Goal: Task Accomplishment & Management: Manage account settings

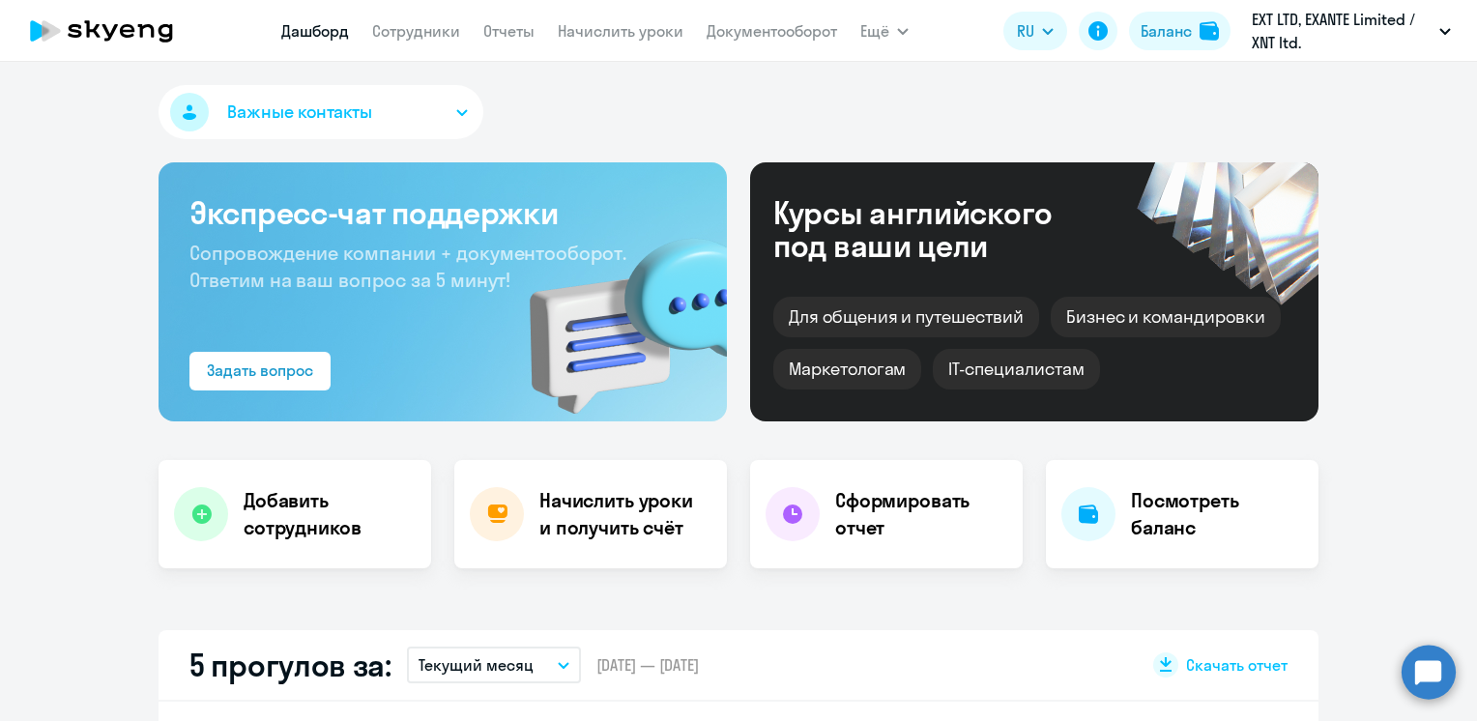
select select "30"
click at [580, 30] on link "Начислить уроки" at bounding box center [621, 30] width 126 height 19
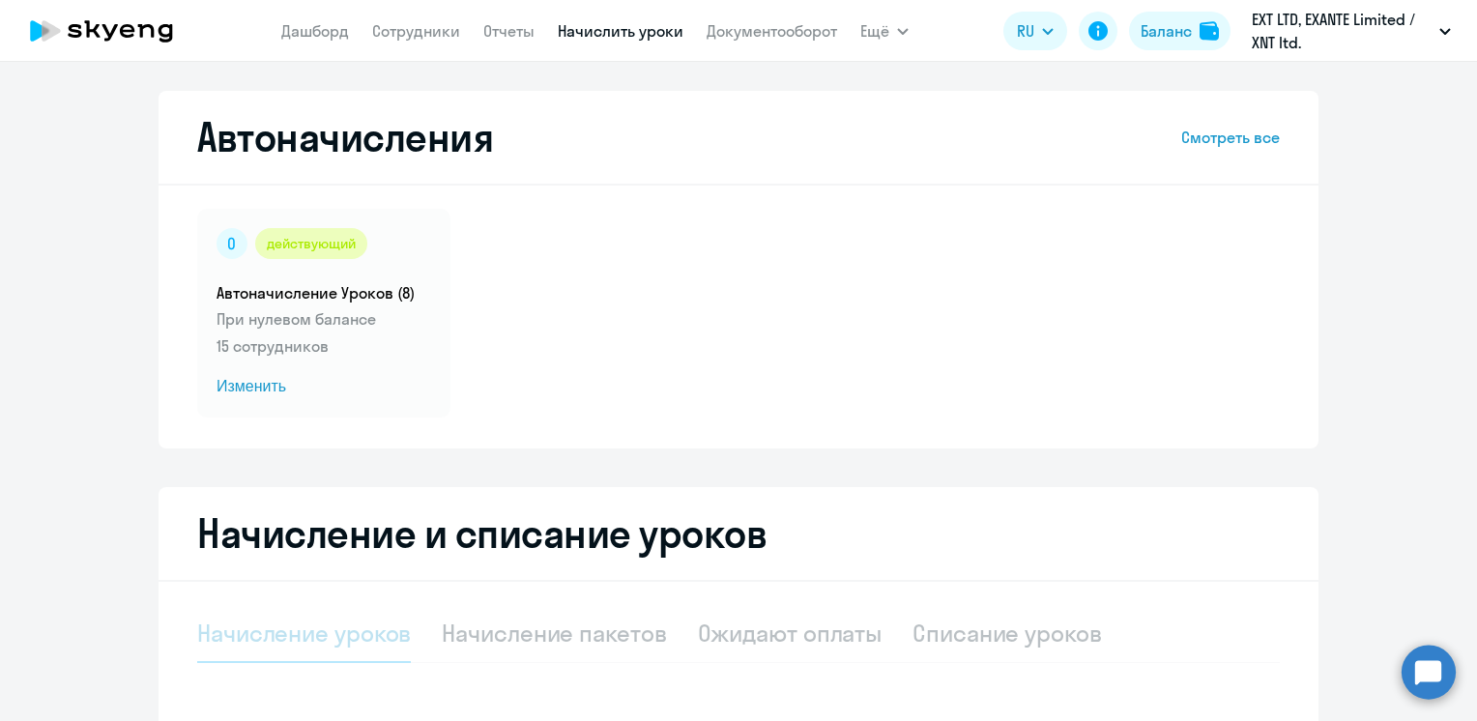
select select "10"
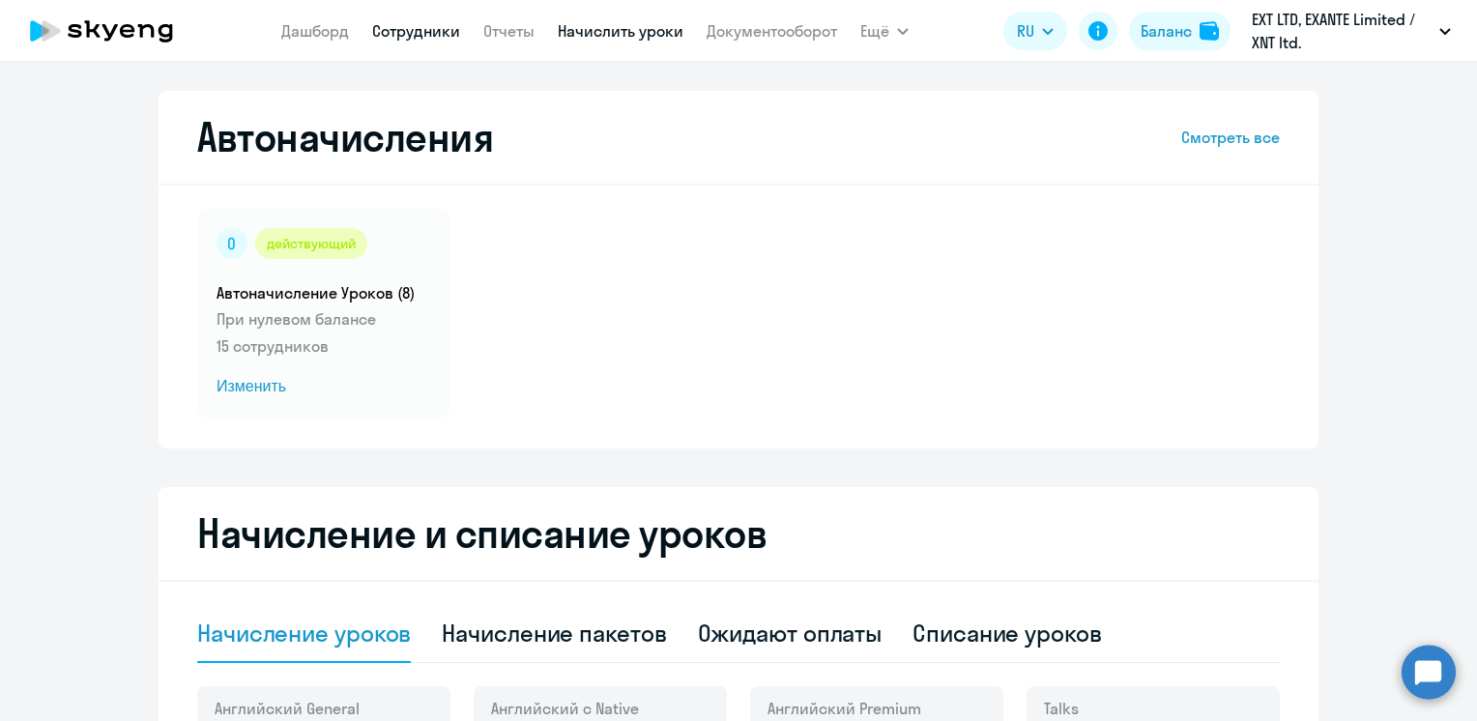
click at [402, 39] on link "Сотрудники" at bounding box center [416, 30] width 88 height 19
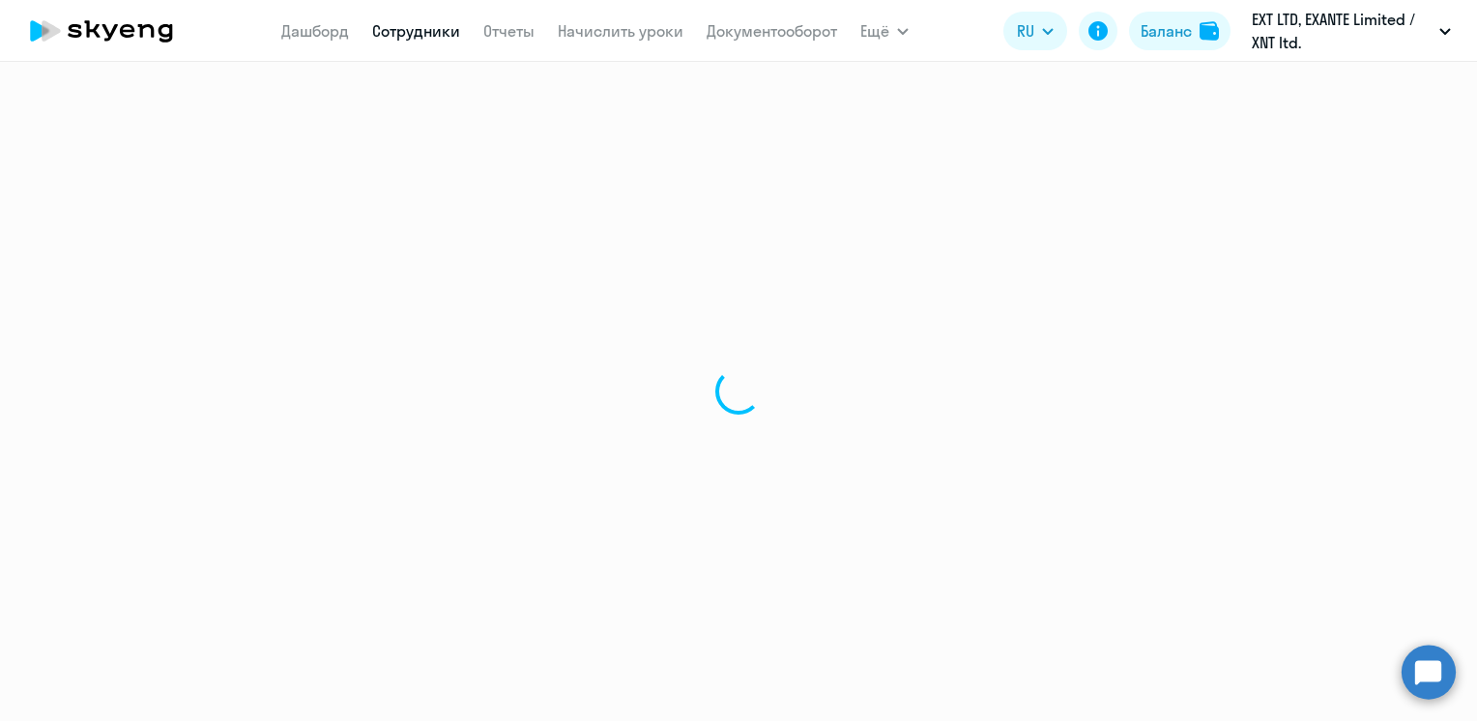
select select "30"
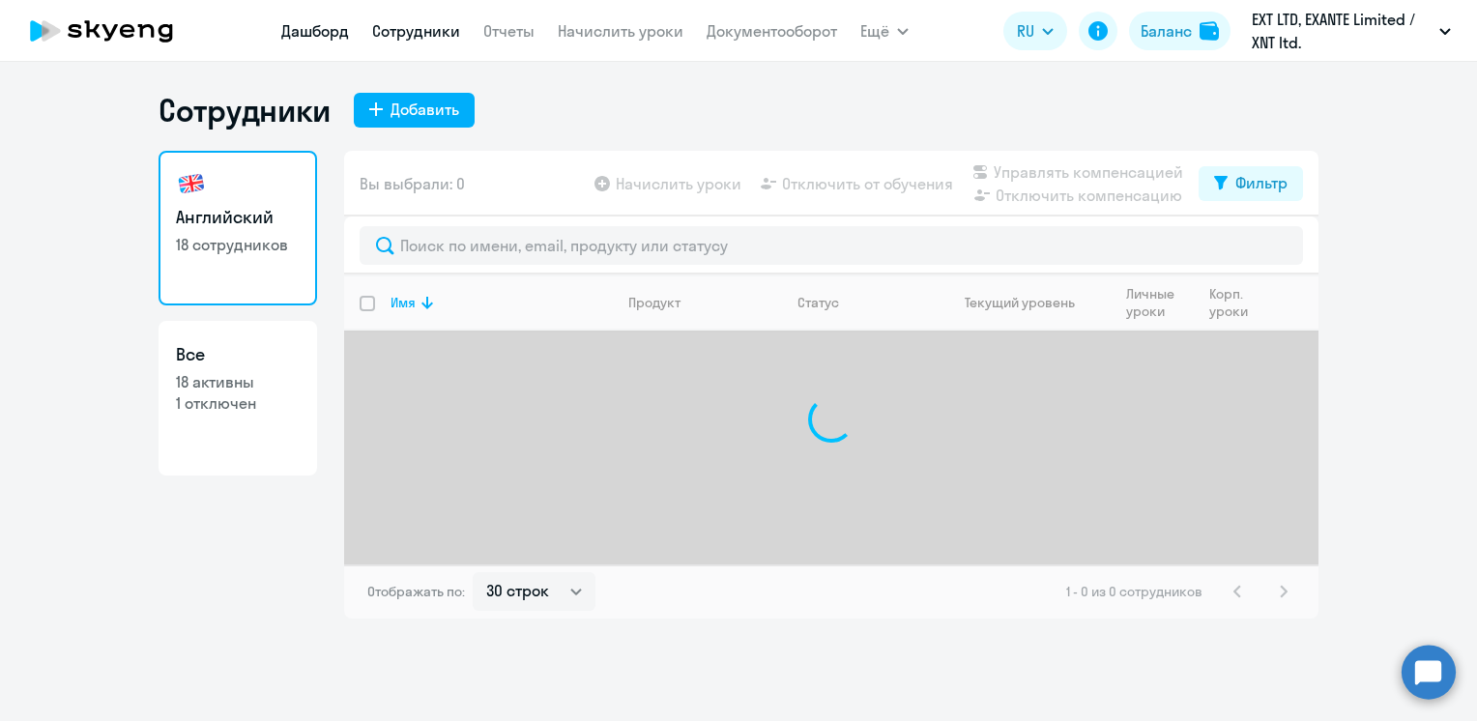
click at [299, 28] on link "Дашборд" at bounding box center [315, 30] width 68 height 19
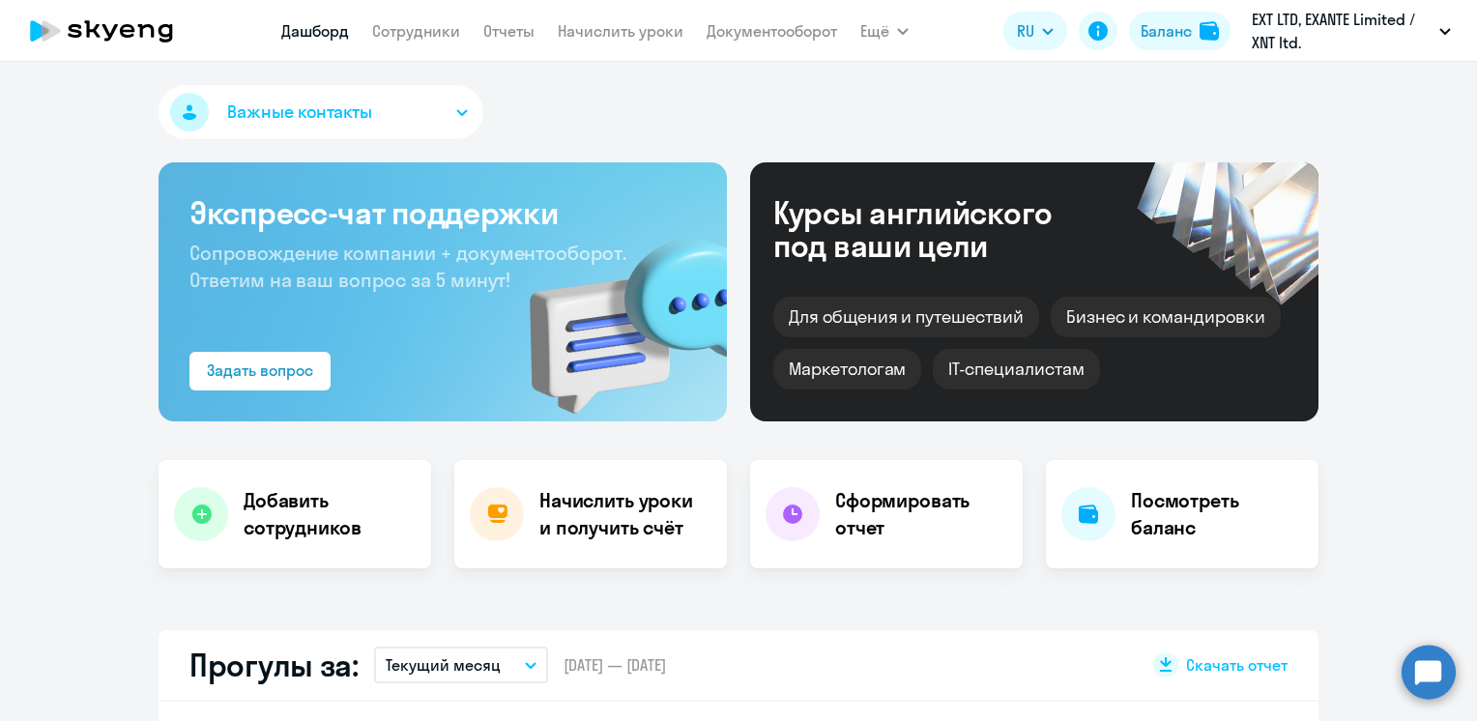
select select "30"
click at [450, 39] on link "Сотрудники" at bounding box center [416, 30] width 88 height 19
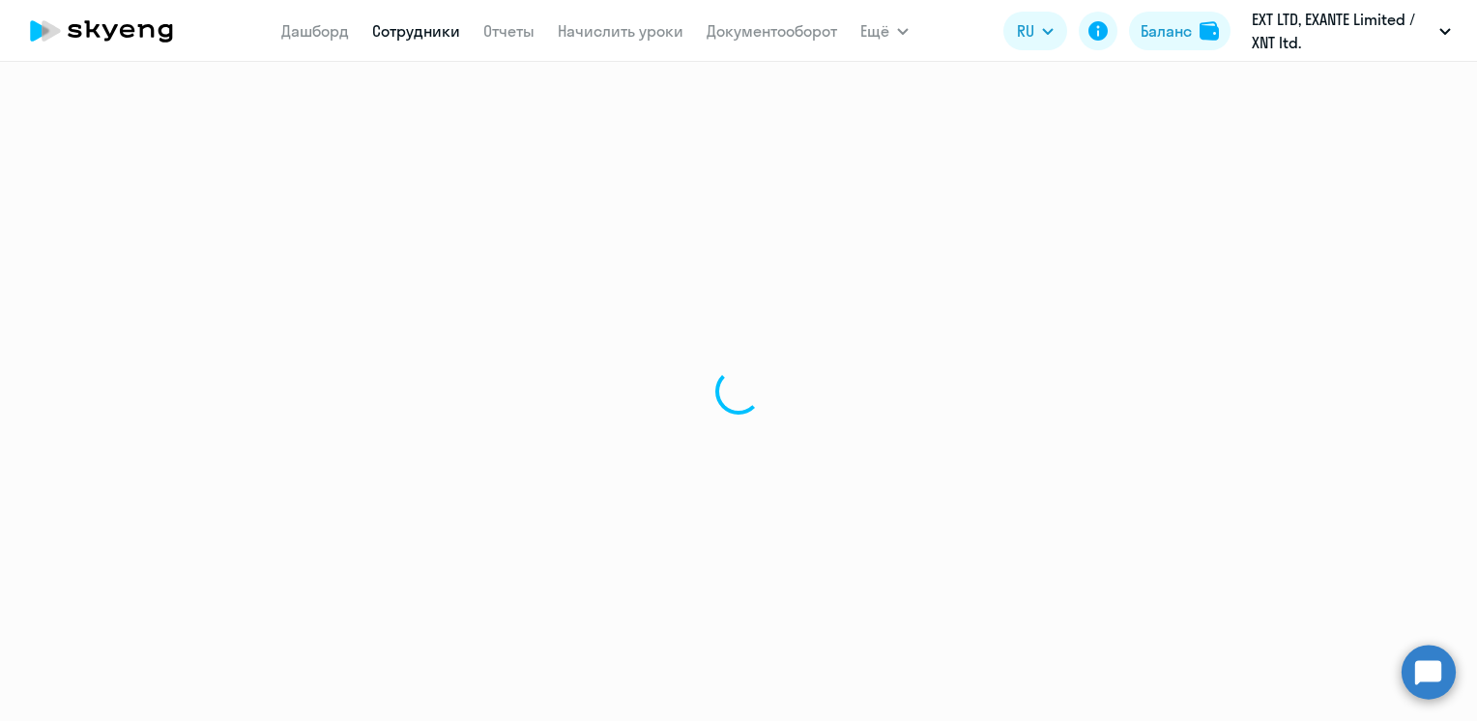
select select "30"
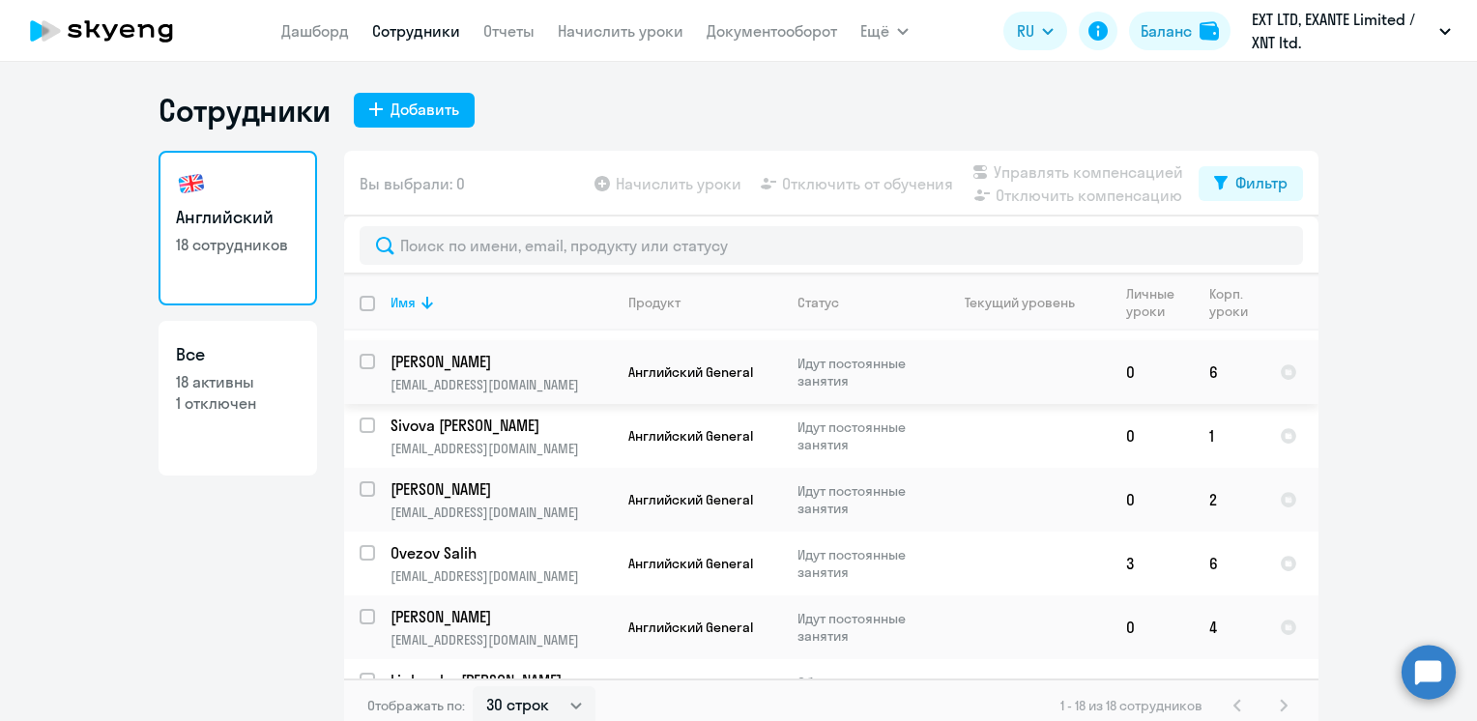
scroll to position [483, 0]
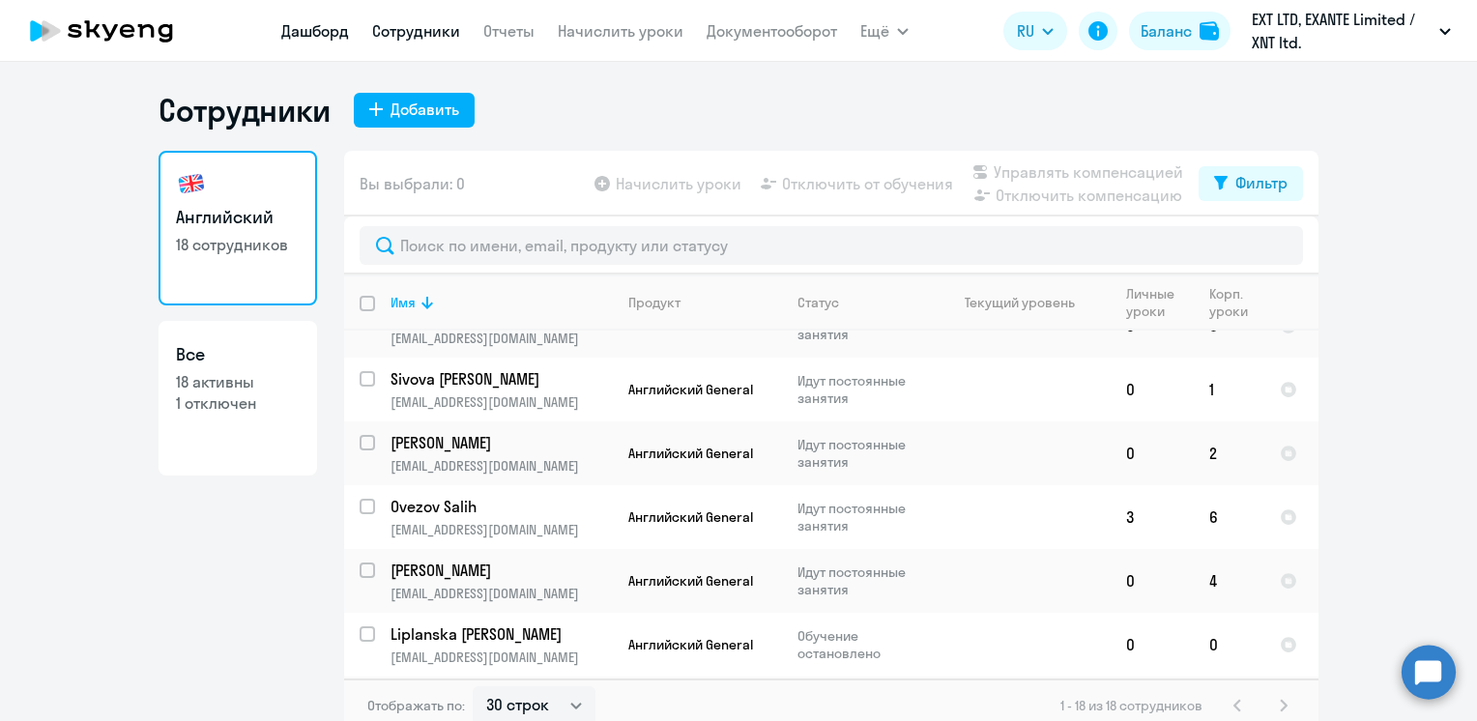
click at [312, 35] on link "Дашборд" at bounding box center [315, 30] width 68 height 19
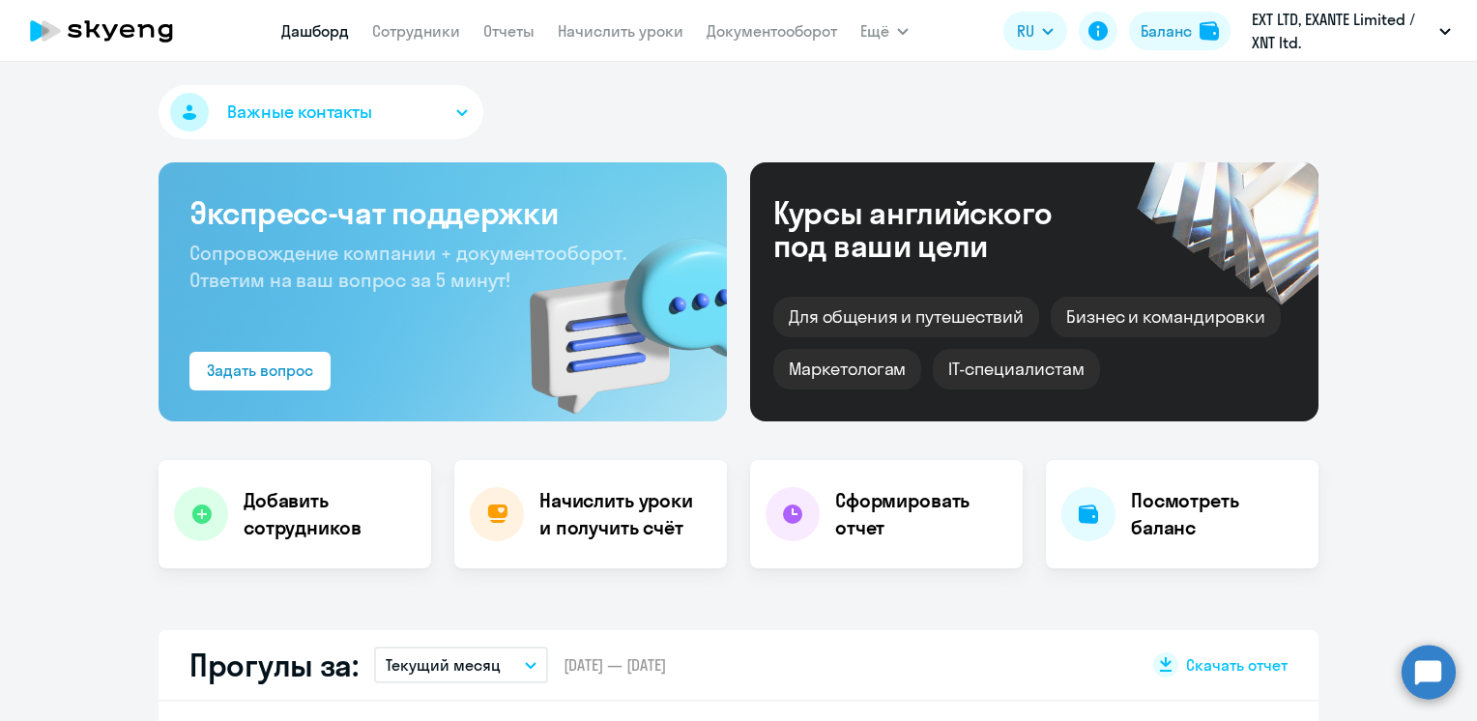
select select "30"
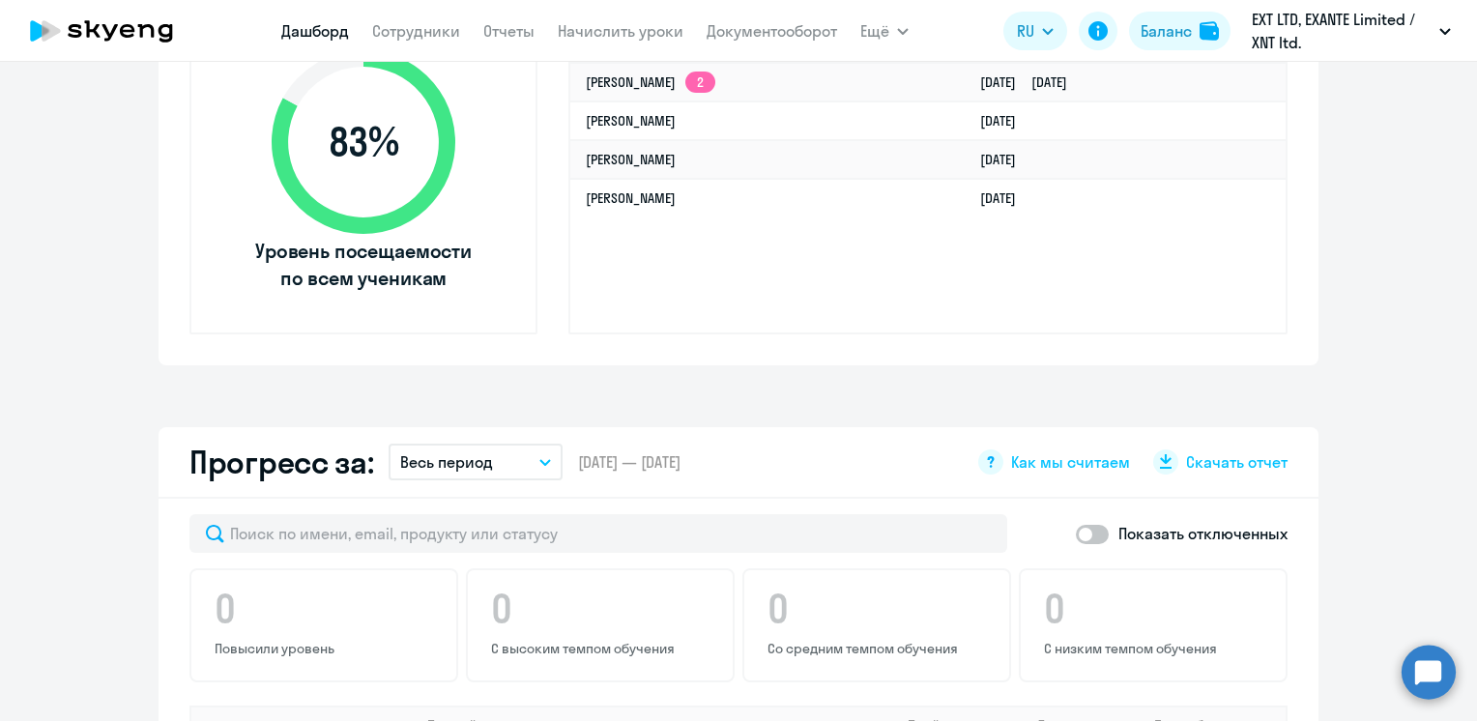
scroll to position [387, 0]
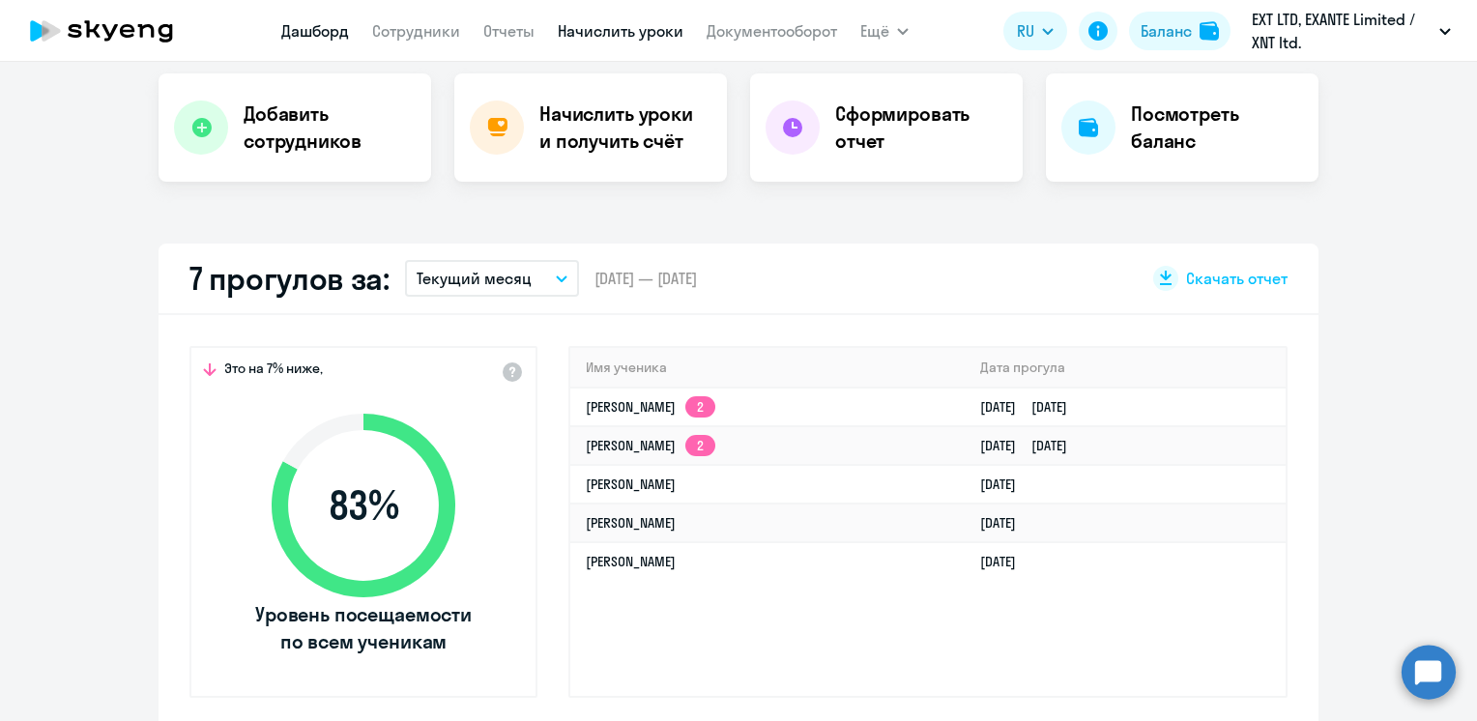
click at [603, 35] on link "Начислить уроки" at bounding box center [621, 30] width 126 height 19
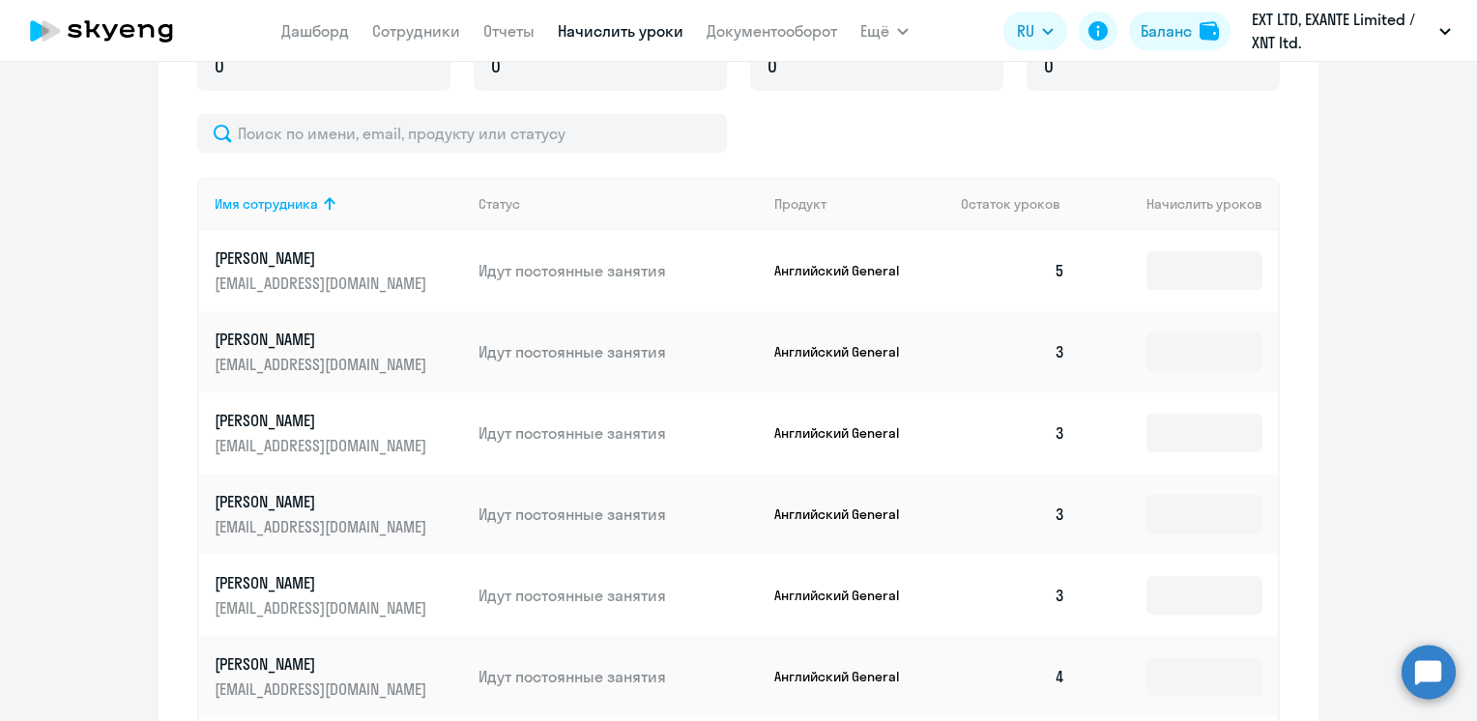
scroll to position [1148, 0]
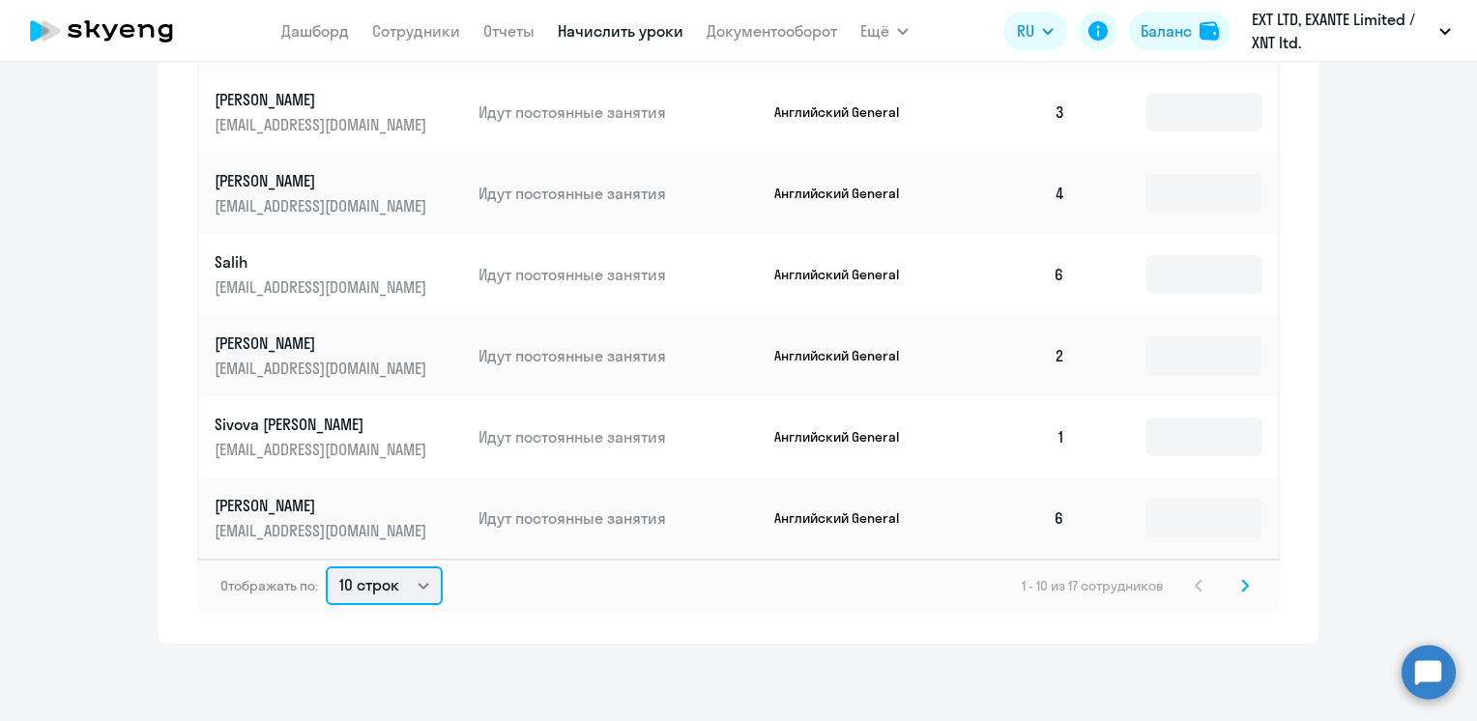
click at [370, 598] on select "10 строк 30 строк 50 строк" at bounding box center [384, 585] width 117 height 39
select select "50"
click at [326, 566] on select "10 строк 30 строк 50 строк" at bounding box center [384, 585] width 117 height 39
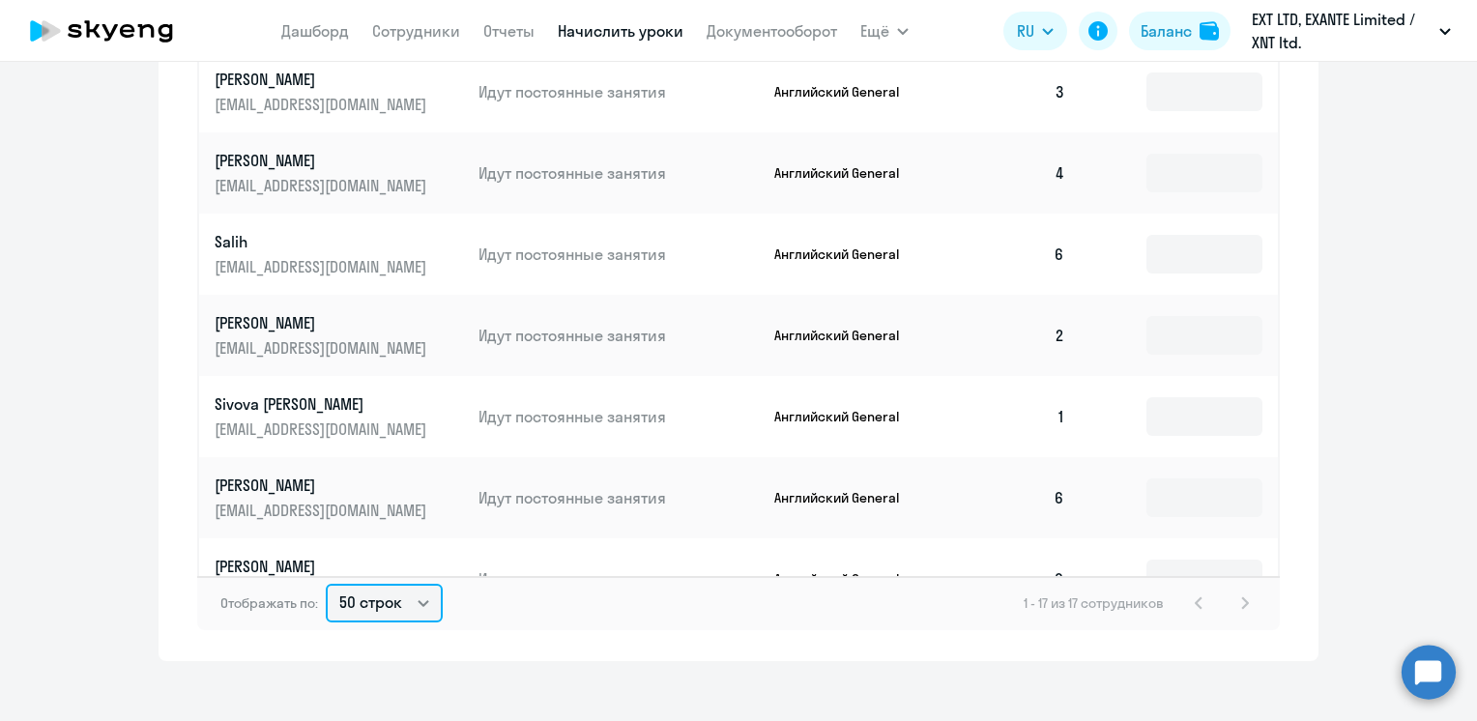
scroll to position [0, 0]
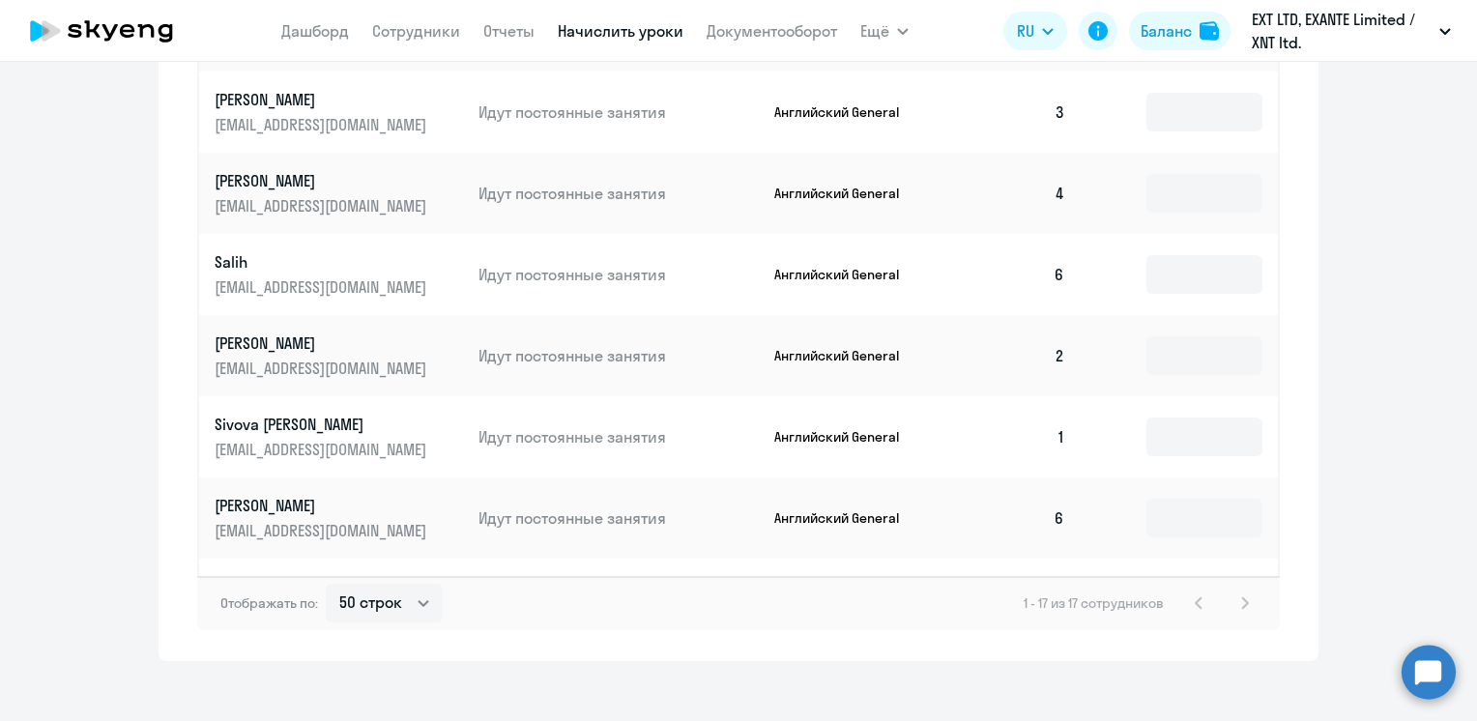
click at [1050, 358] on td "2" at bounding box center [1012, 355] width 135 height 81
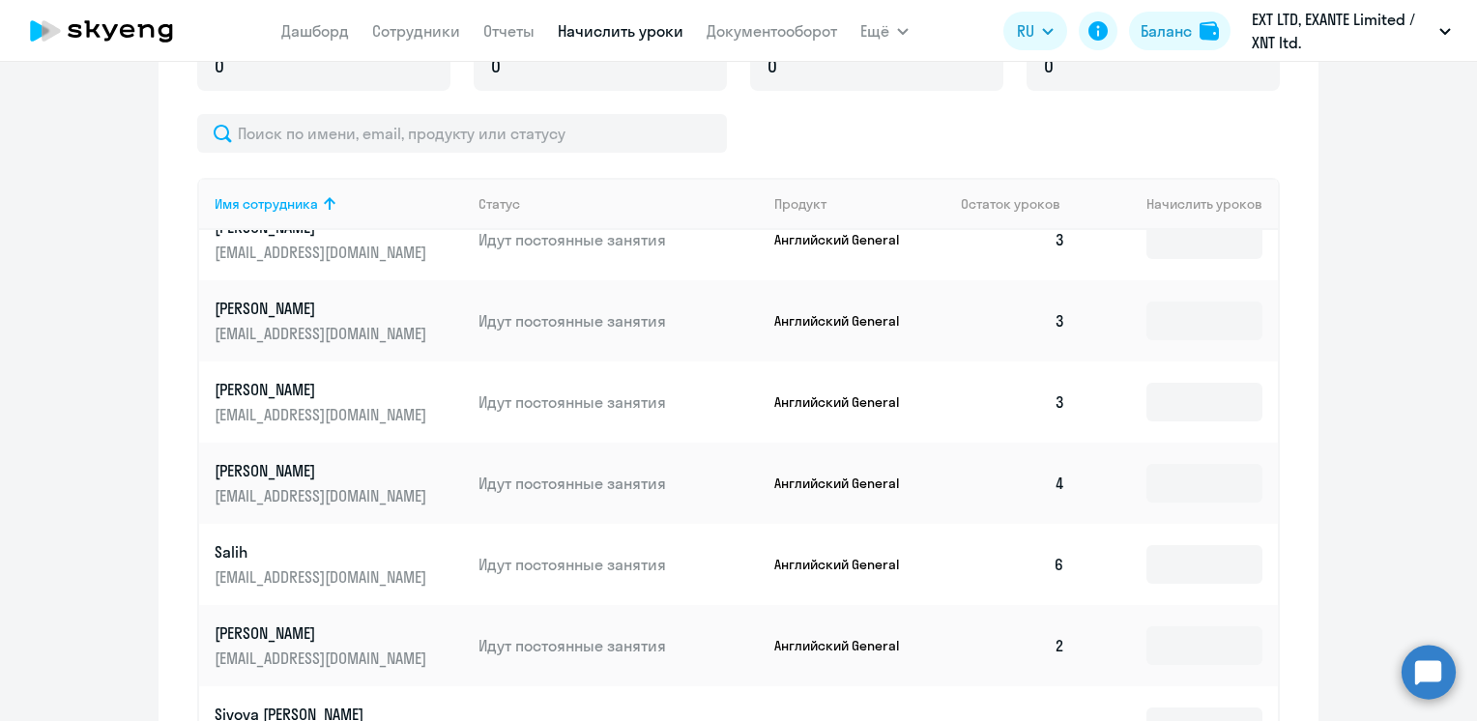
scroll to position [290, 0]
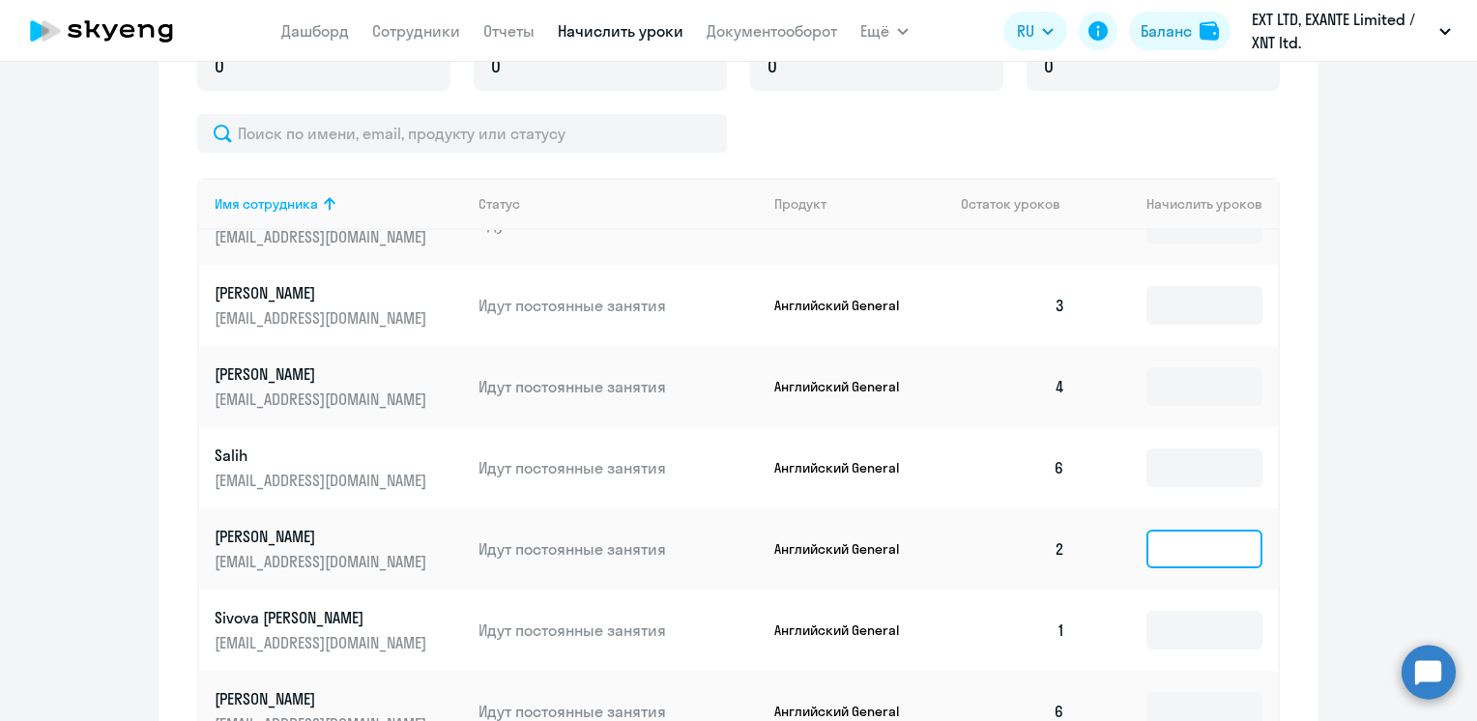
click at [1147, 549] on input at bounding box center [1205, 549] width 116 height 39
type input "1"
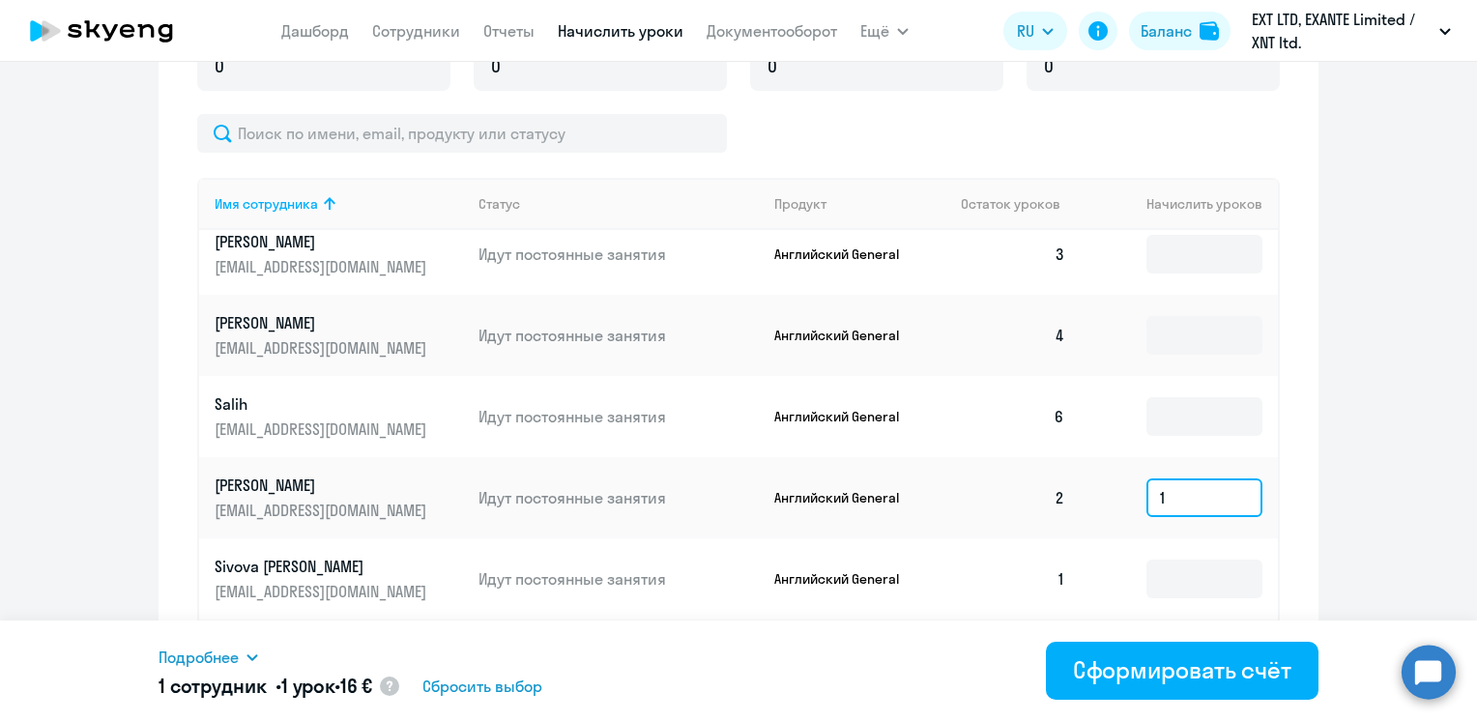
scroll to position [387, 0]
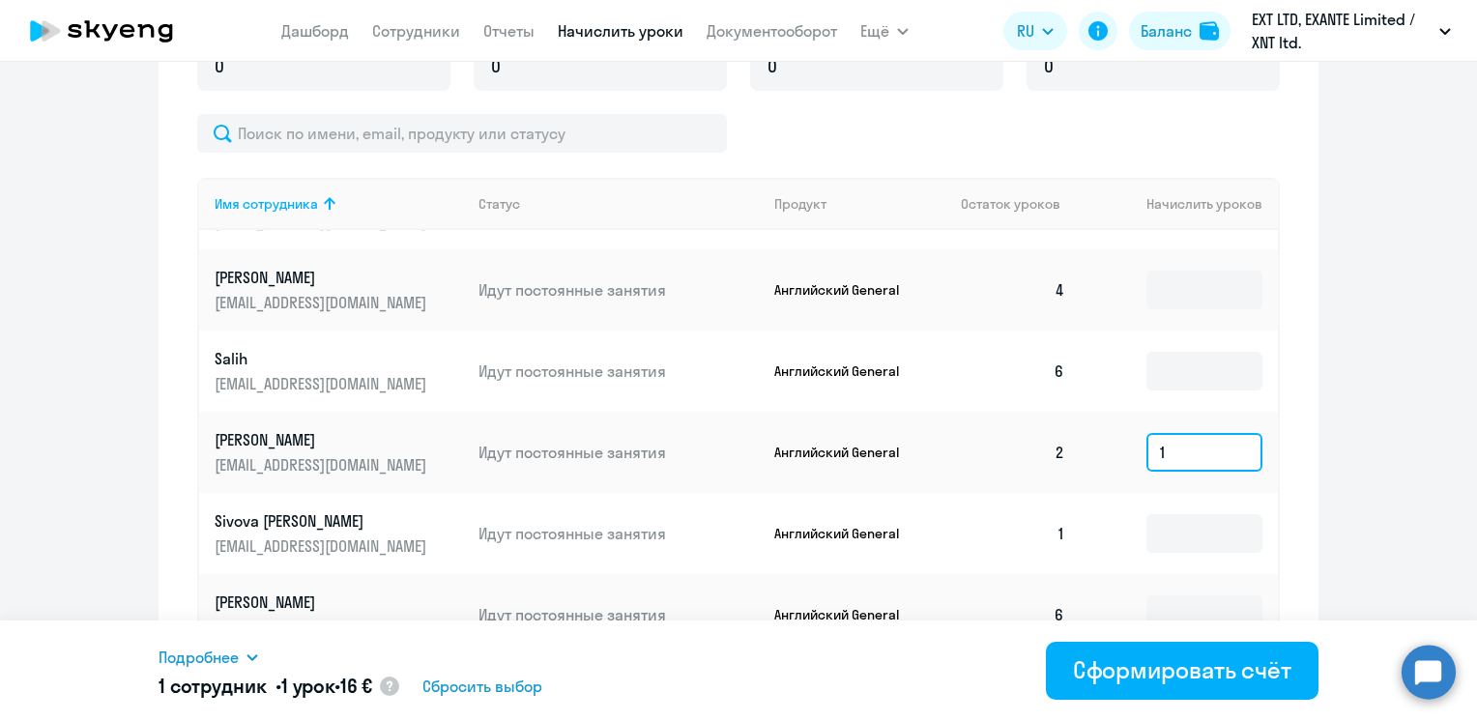
drag, startPoint x: 1192, startPoint y: 449, endPoint x: 1151, endPoint y: 461, distance: 42.5
click at [1151, 461] on input "1" at bounding box center [1205, 452] width 116 height 39
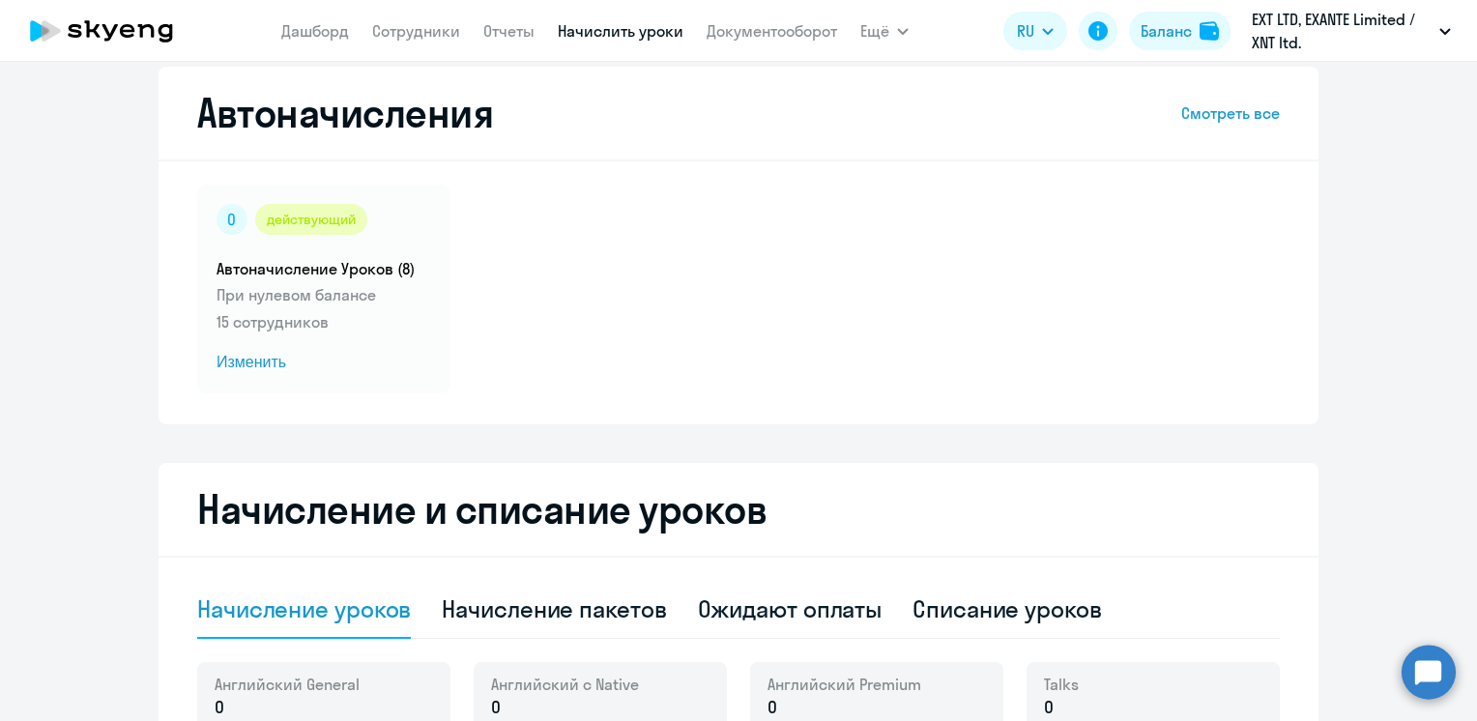
scroll to position [0, 0]
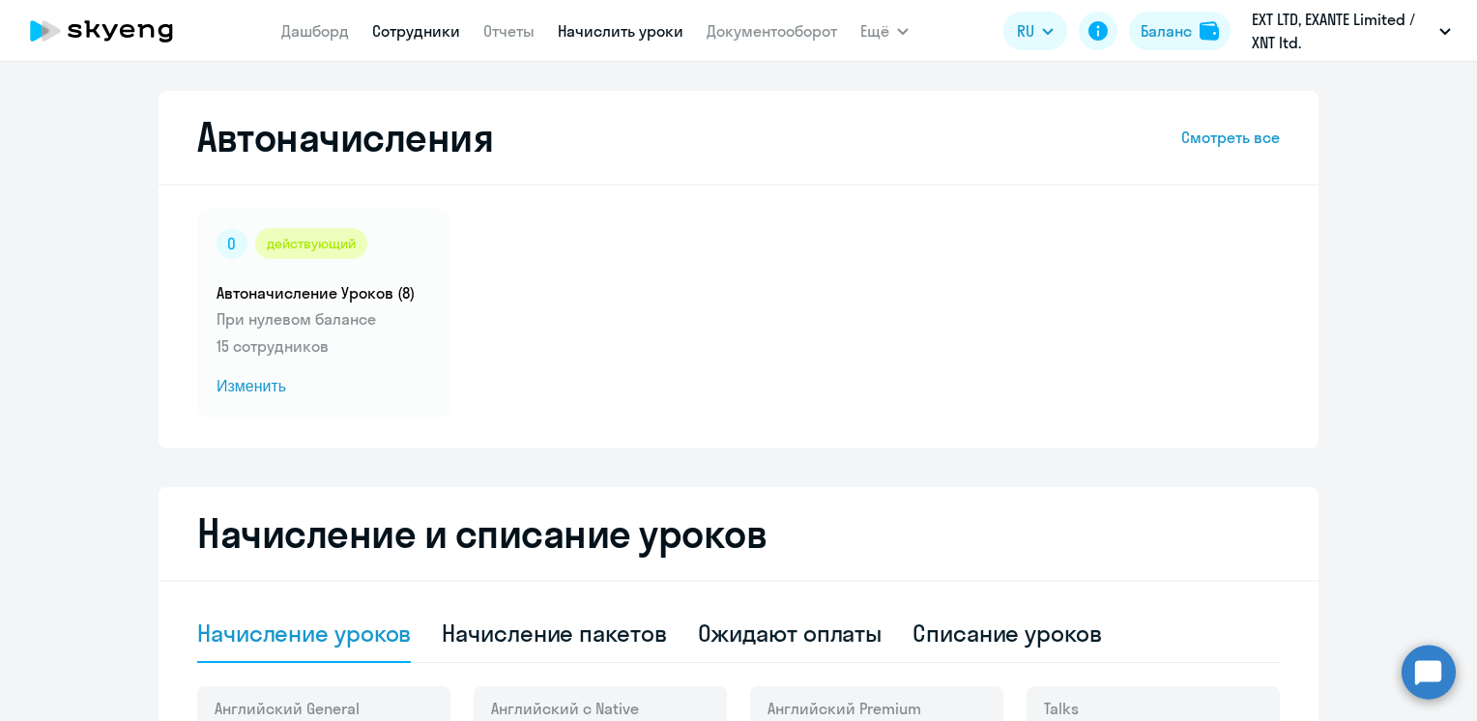
click at [388, 37] on link "Сотрудники" at bounding box center [416, 30] width 88 height 19
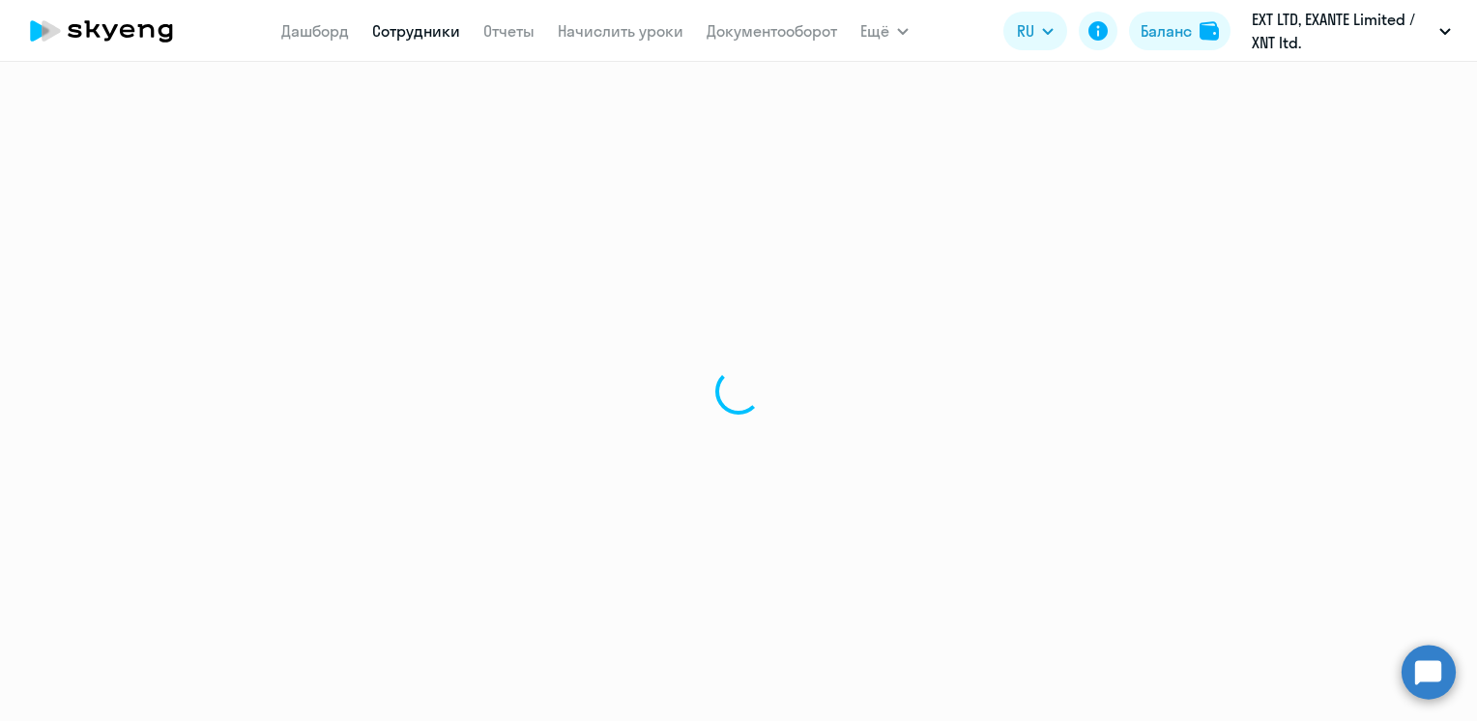
select select "30"
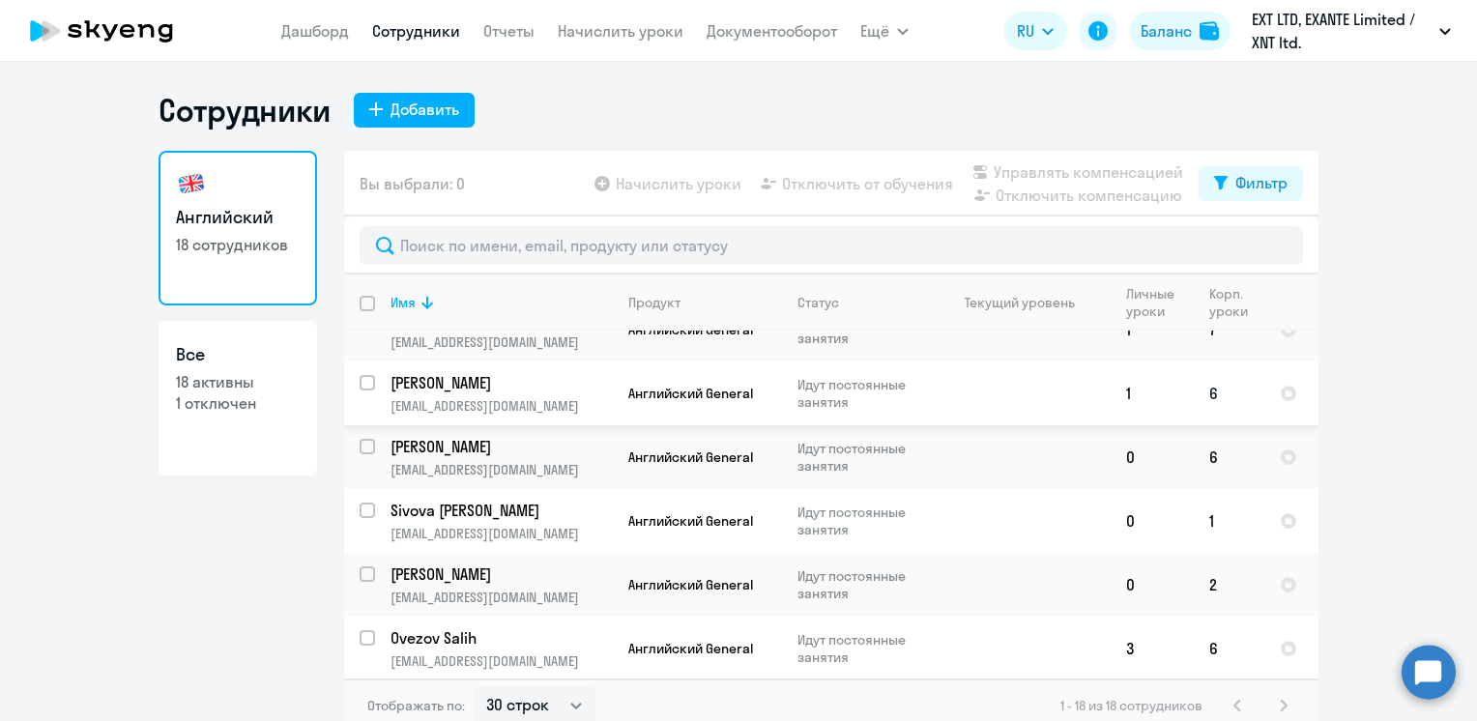
scroll to position [387, 0]
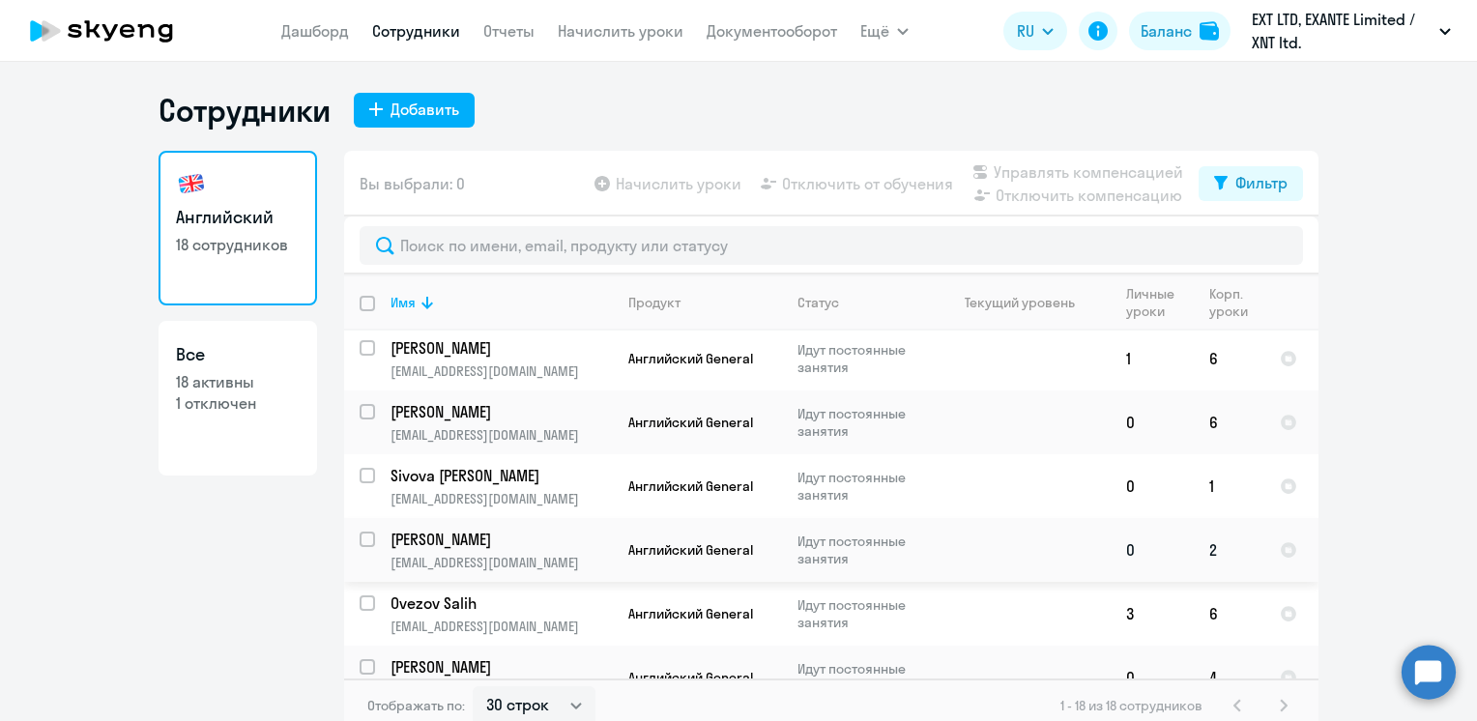
click at [1206, 555] on td "2" at bounding box center [1229, 550] width 71 height 64
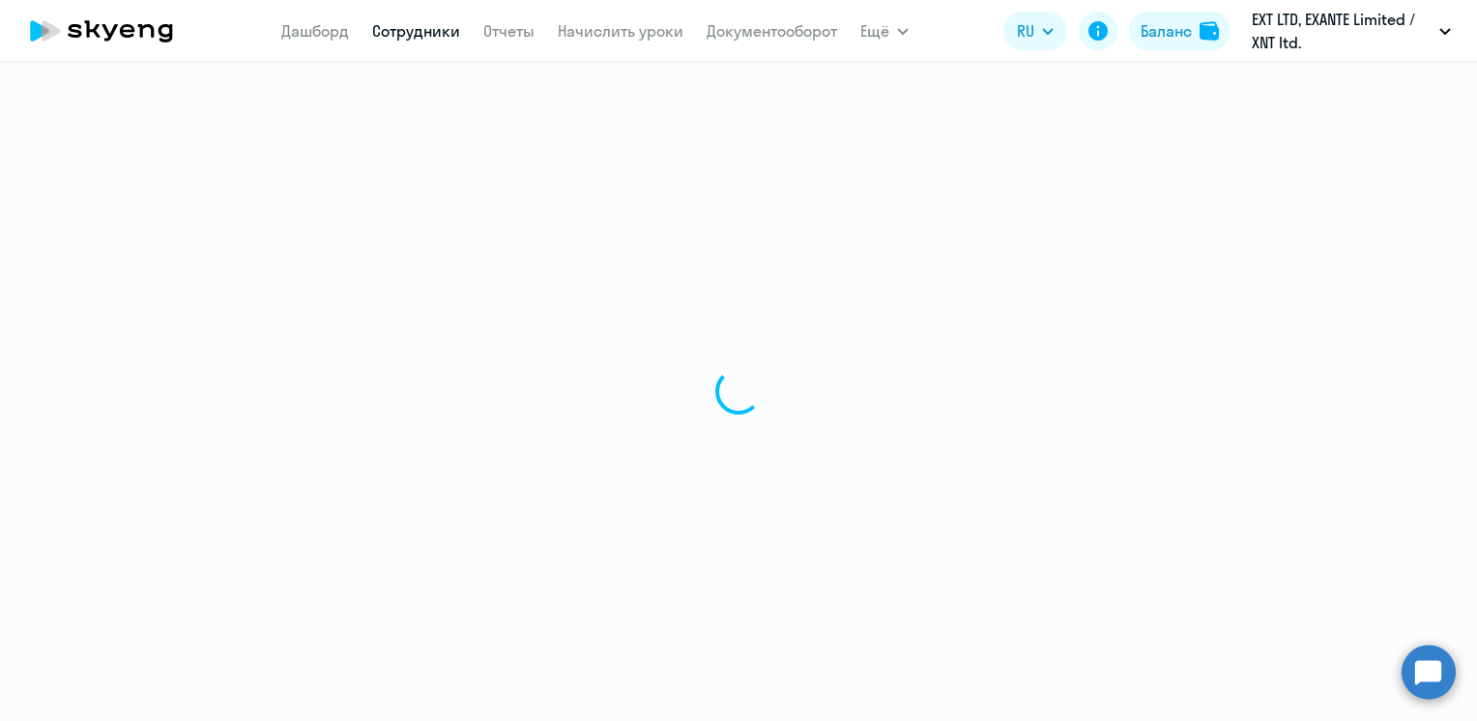
select select "english"
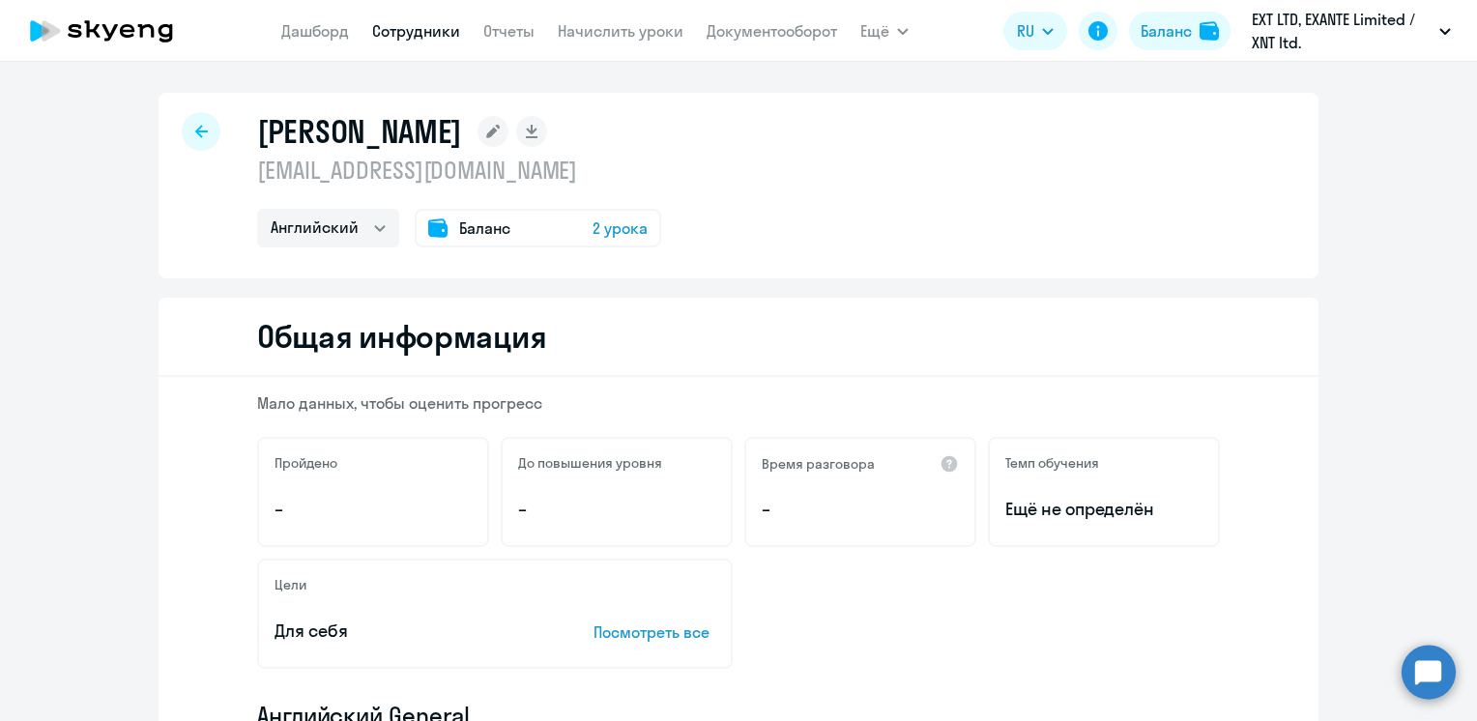
click at [613, 235] on span "2 урока" at bounding box center [620, 228] width 55 height 23
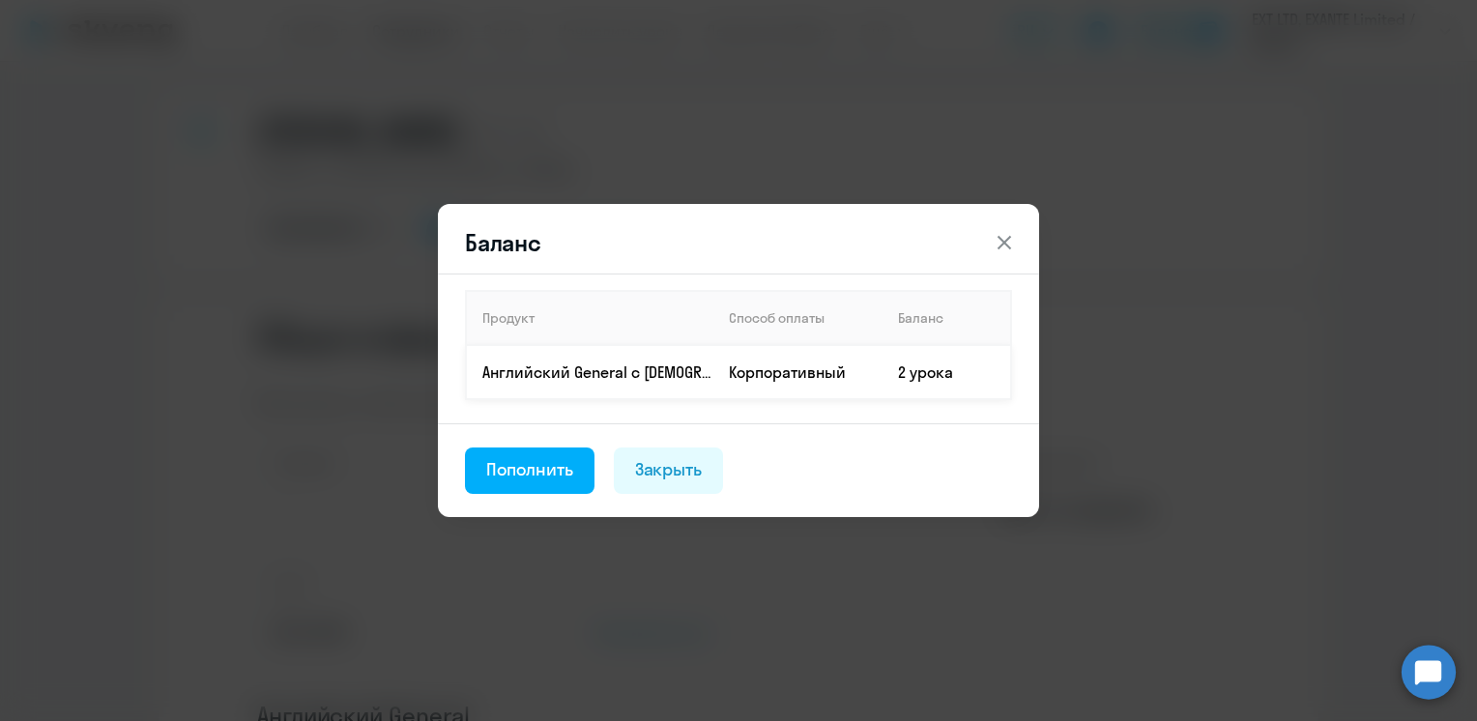
click at [935, 373] on td "2 урока" at bounding box center [947, 372] width 129 height 54
click at [490, 470] on div "Пополнить" at bounding box center [529, 469] width 87 height 25
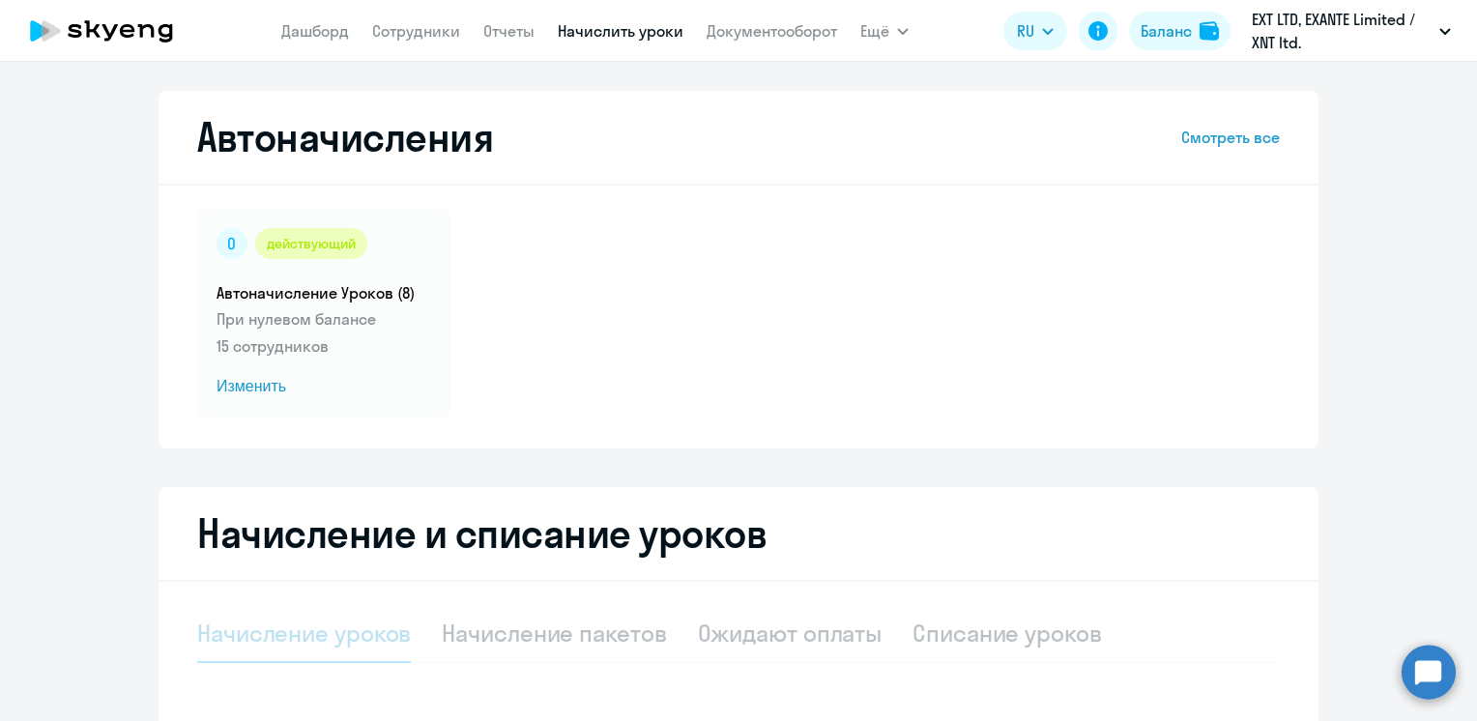
select select "10"
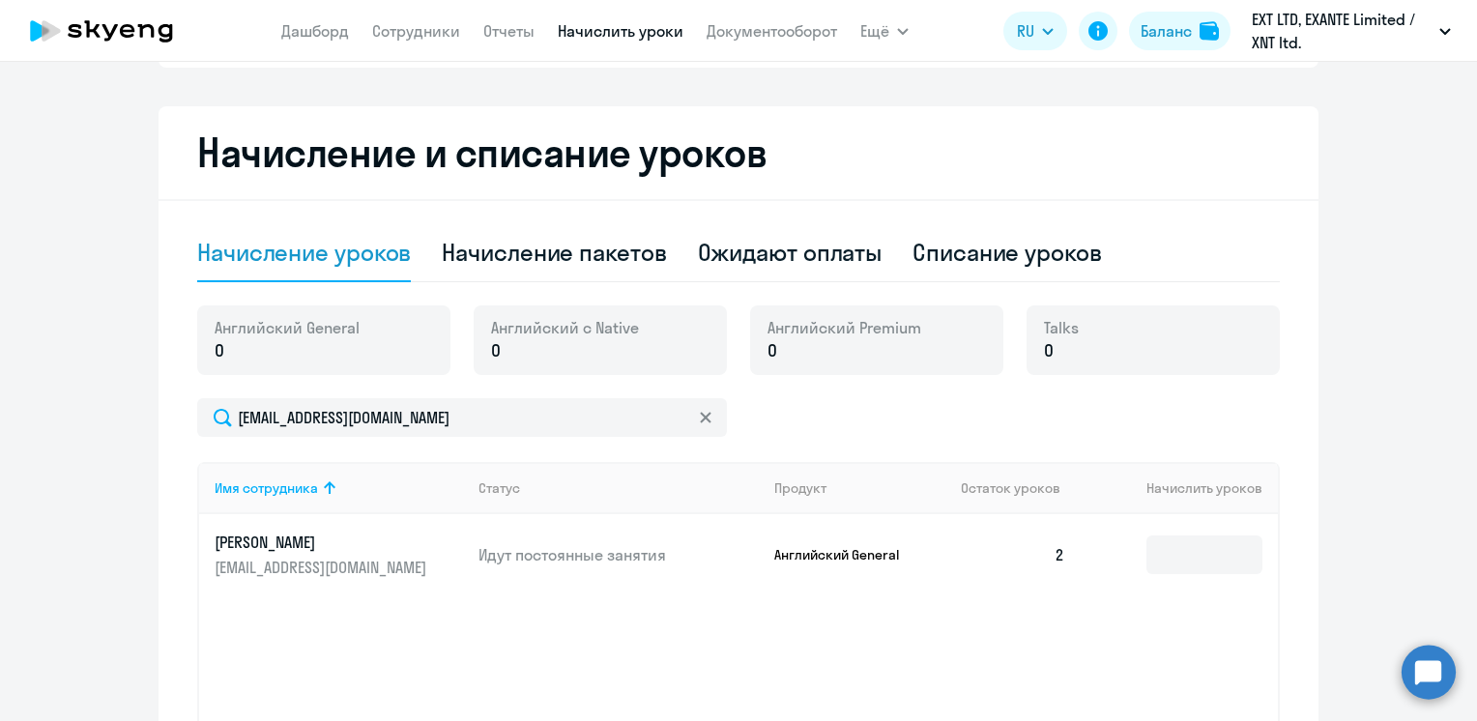
scroll to position [483, 0]
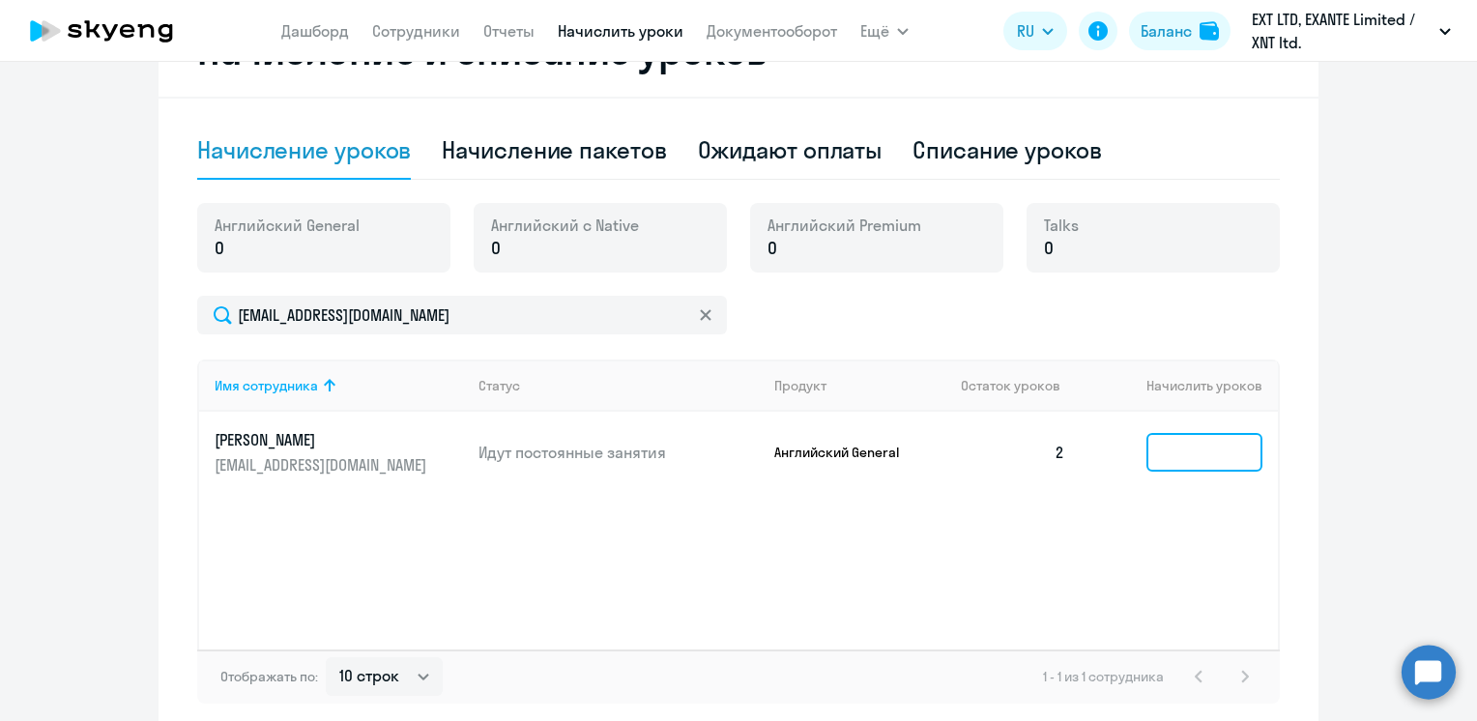
click at [1193, 448] on input at bounding box center [1205, 452] width 116 height 39
type input "1"
click at [1021, 515] on div "Имя сотрудника Статус Продукт Остаток уроков [PERSON_NAME] уроков [PERSON_NAME]…" at bounding box center [738, 505] width 1083 height 290
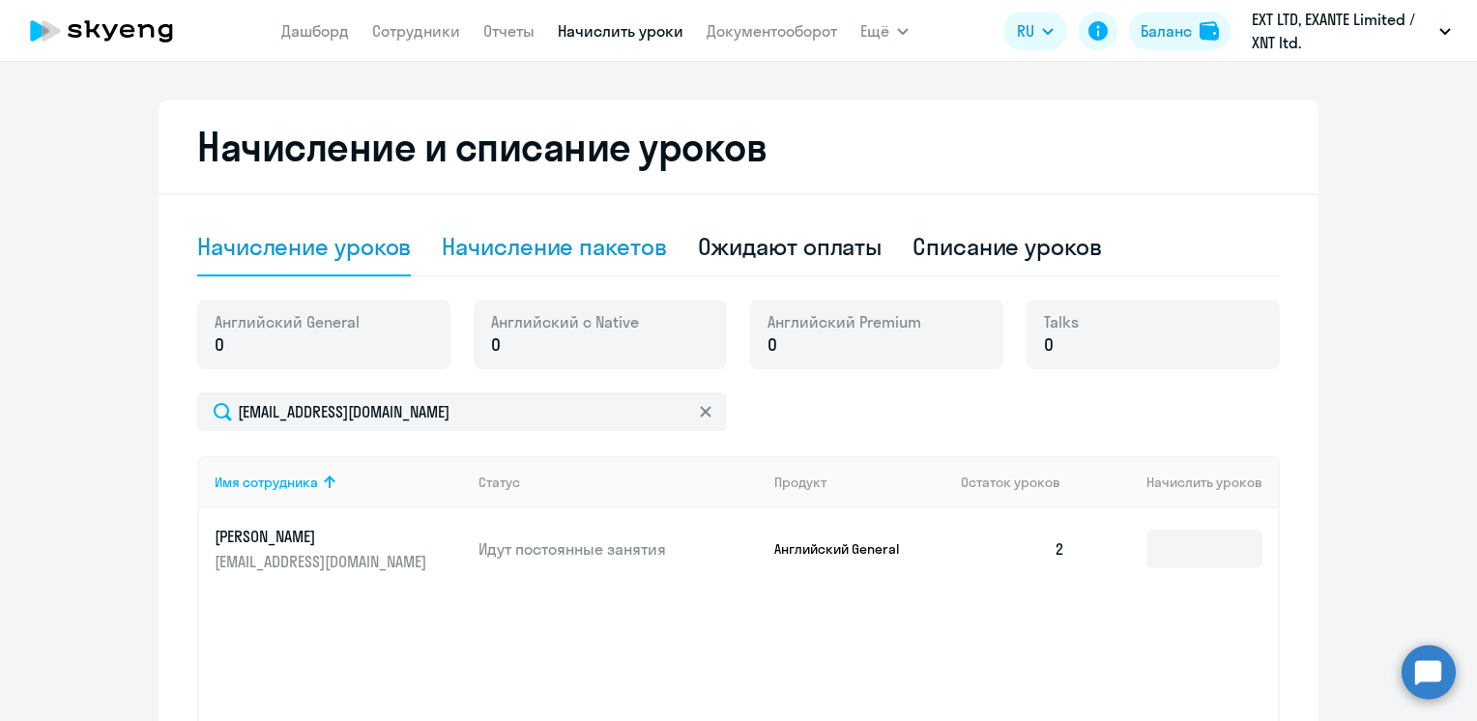
scroll to position [0, 0]
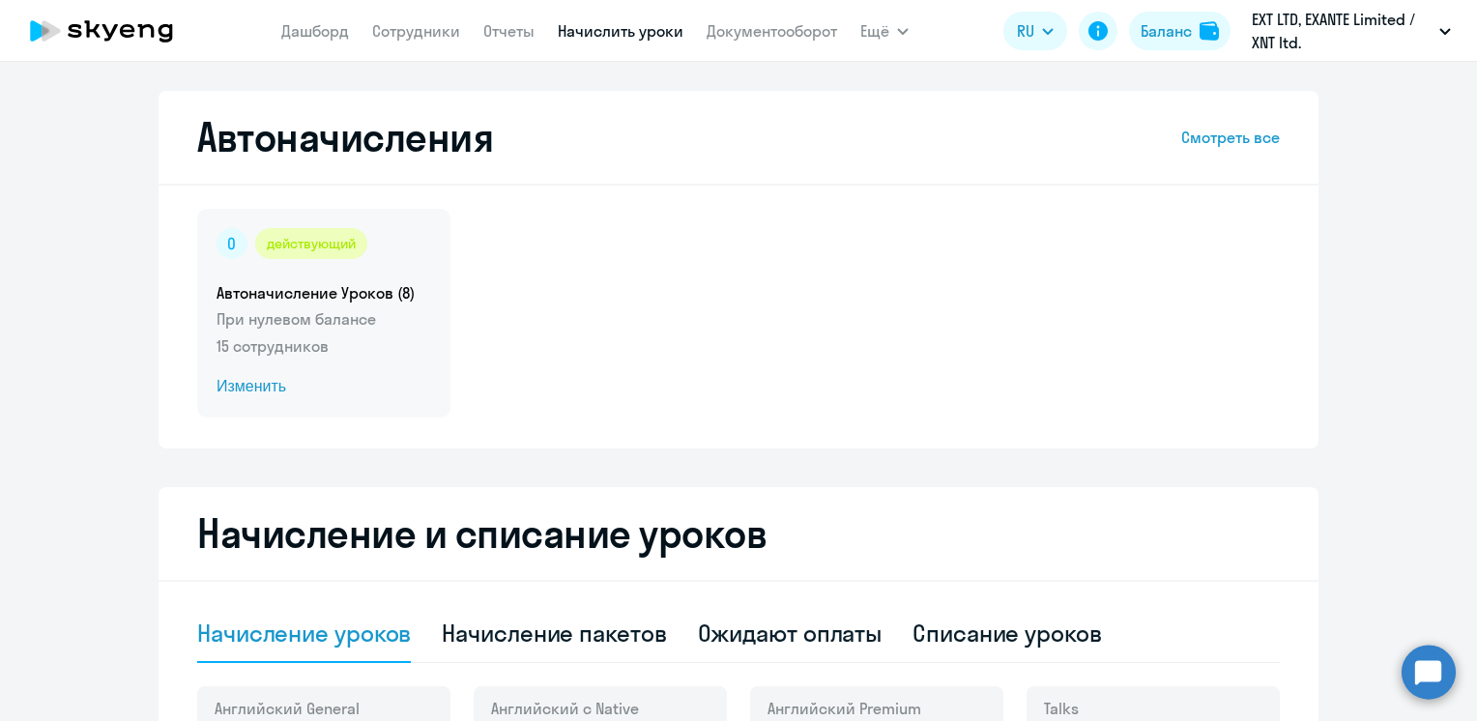
click at [259, 381] on span "Изменить" at bounding box center [324, 386] width 215 height 23
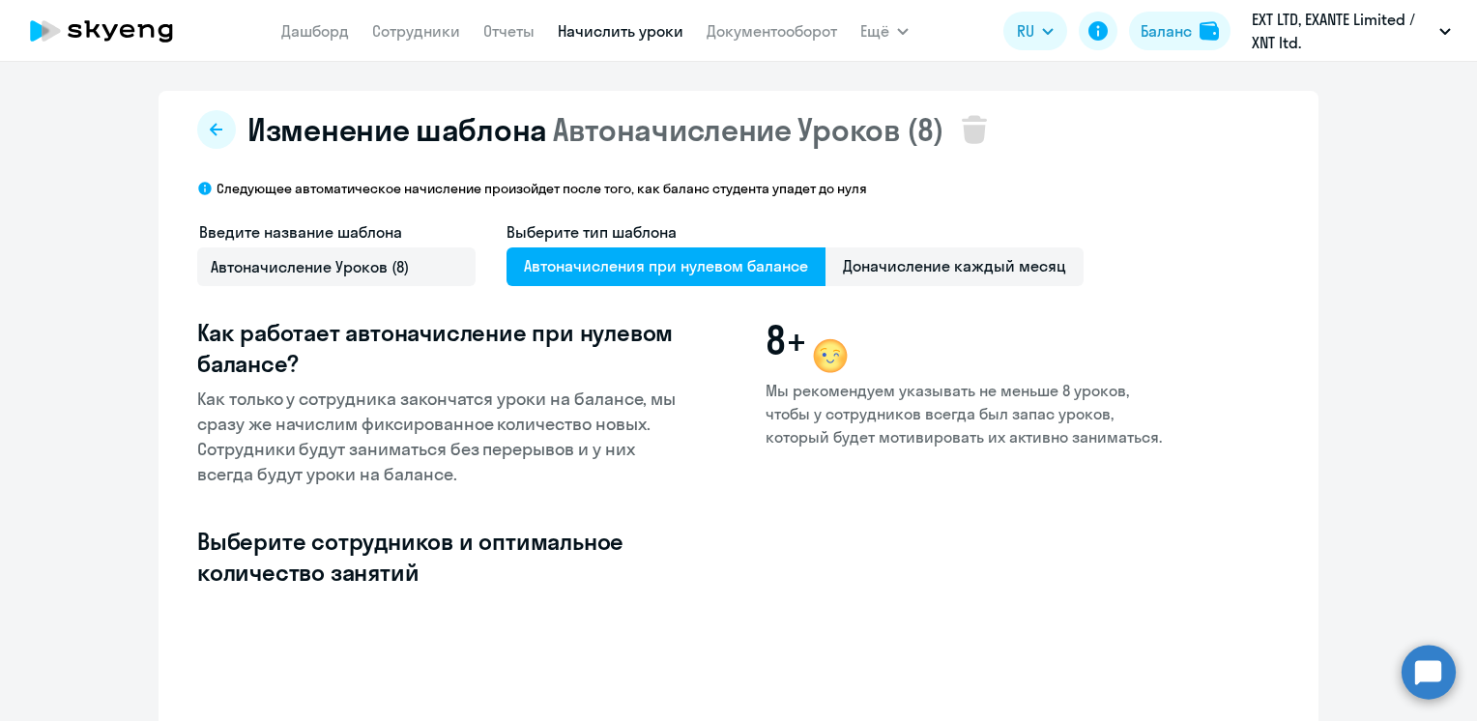
select select "10"
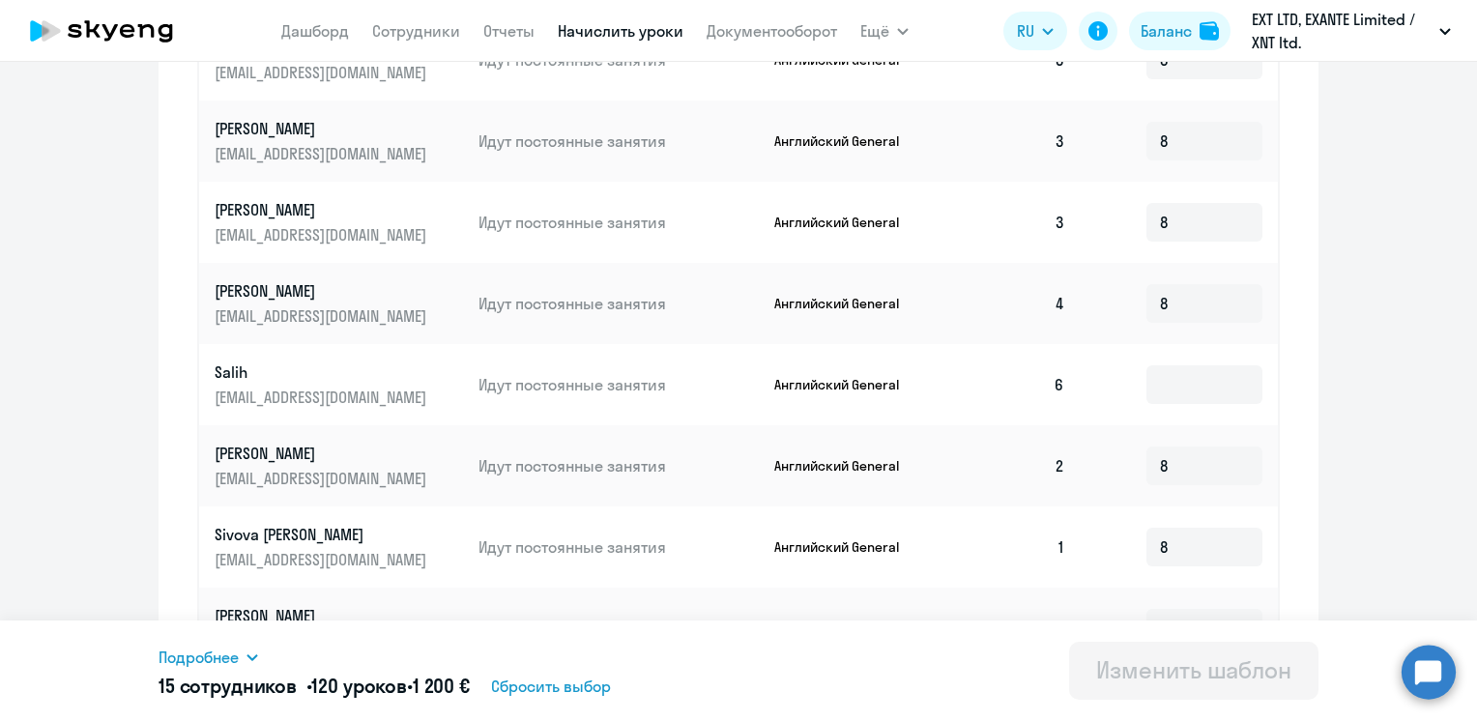
scroll to position [967, 0]
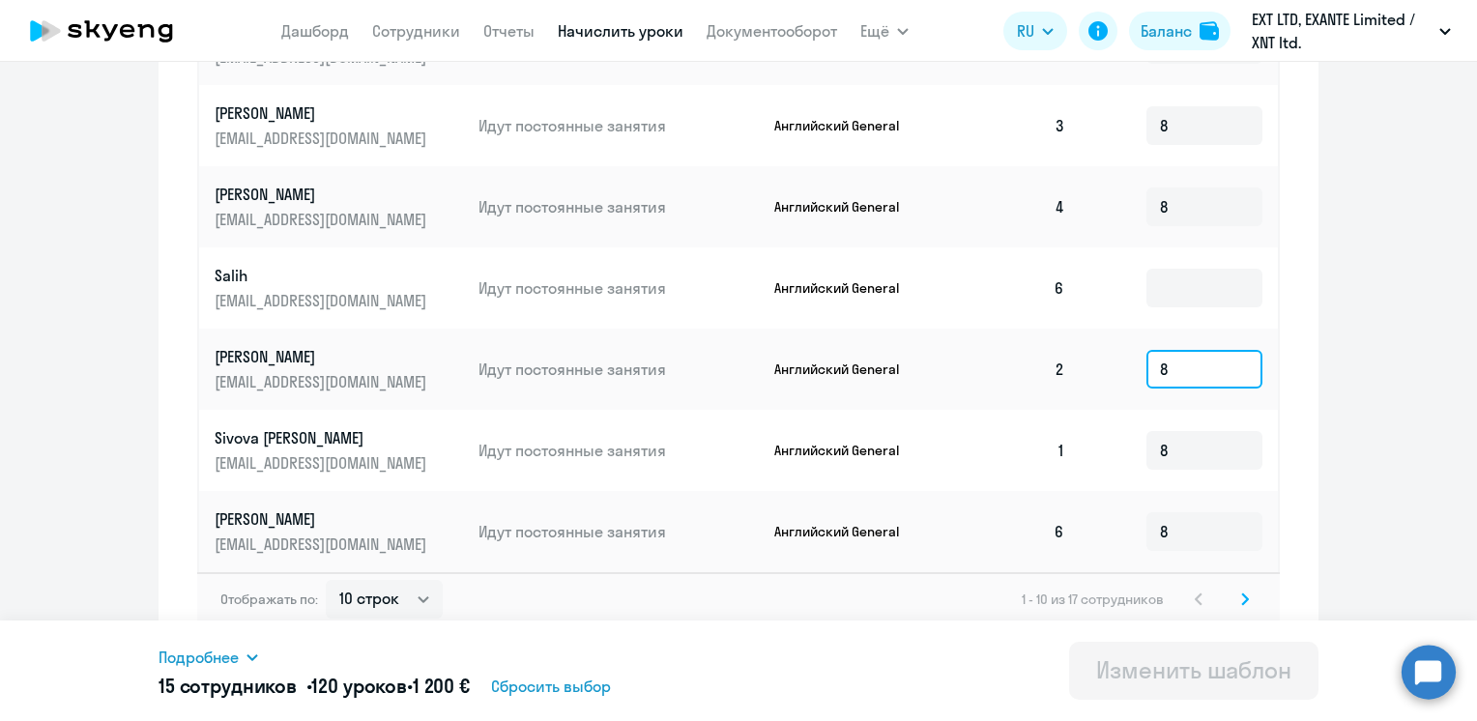
click at [1170, 371] on input "8" at bounding box center [1205, 369] width 116 height 39
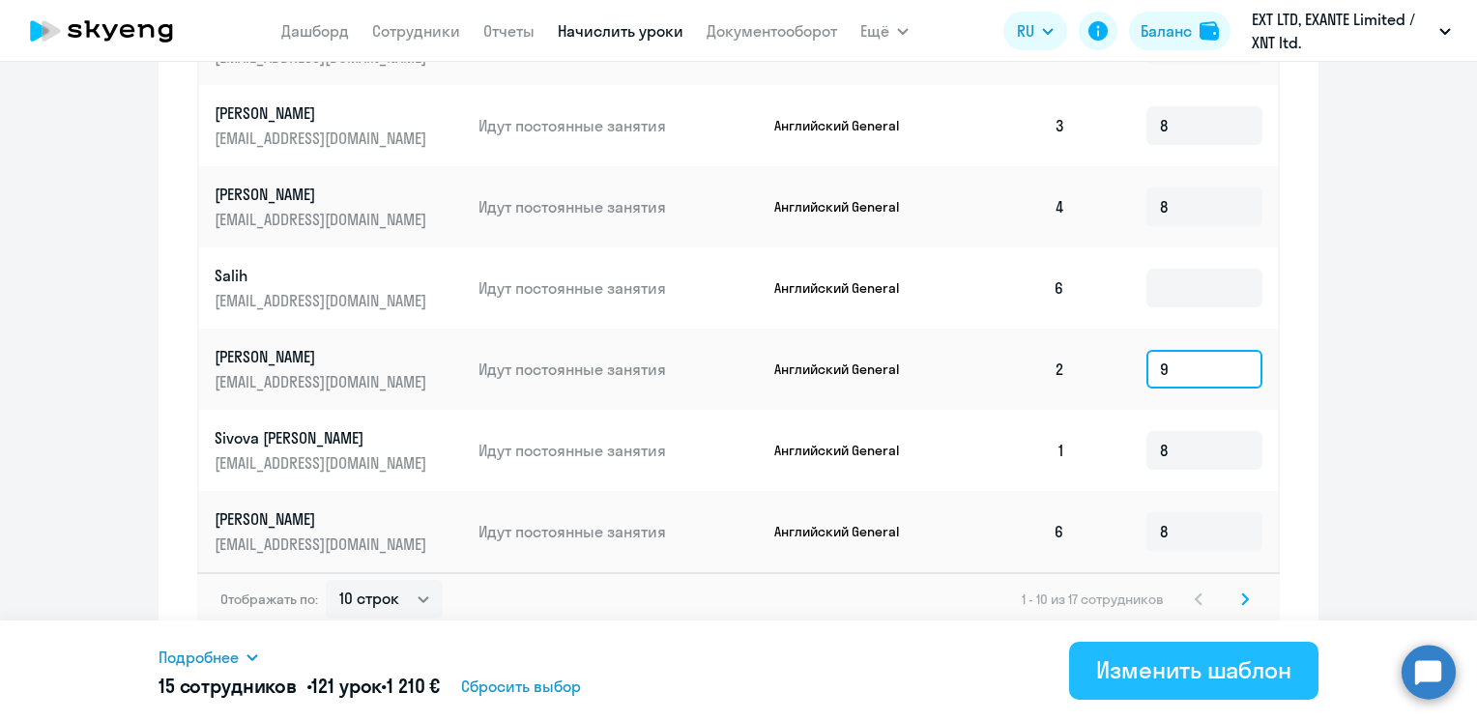
type input "9"
click at [1163, 683] on div "Изменить шаблон" at bounding box center [1193, 669] width 195 height 31
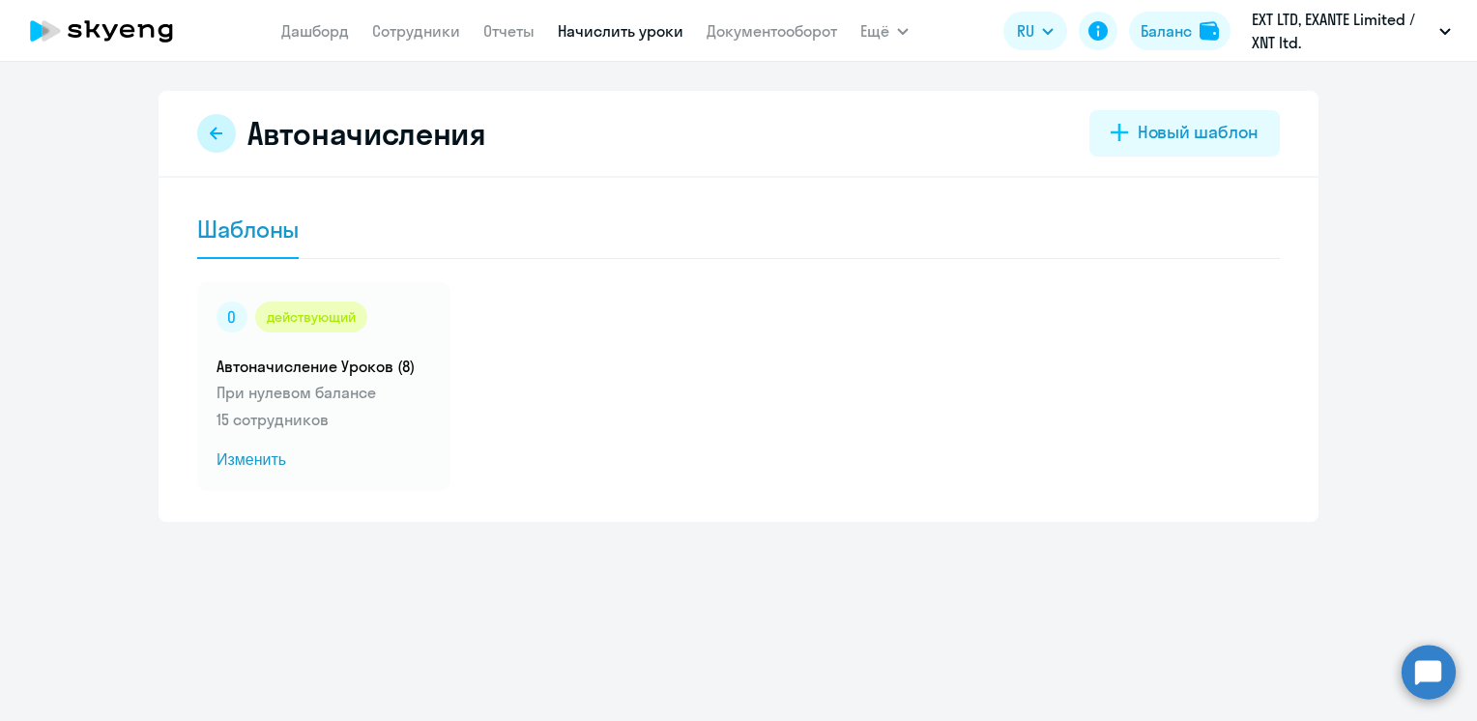
click at [228, 139] on button at bounding box center [216, 133] width 39 height 39
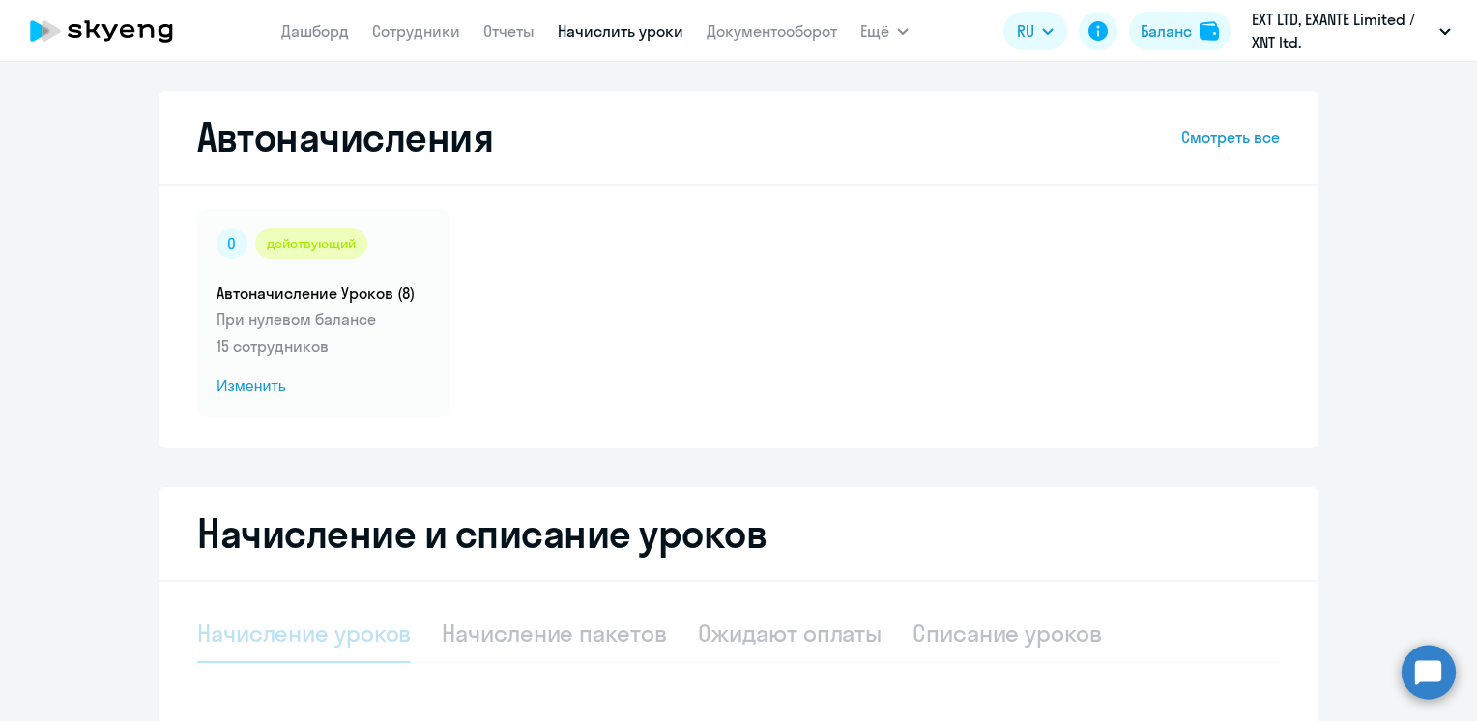
select select "10"
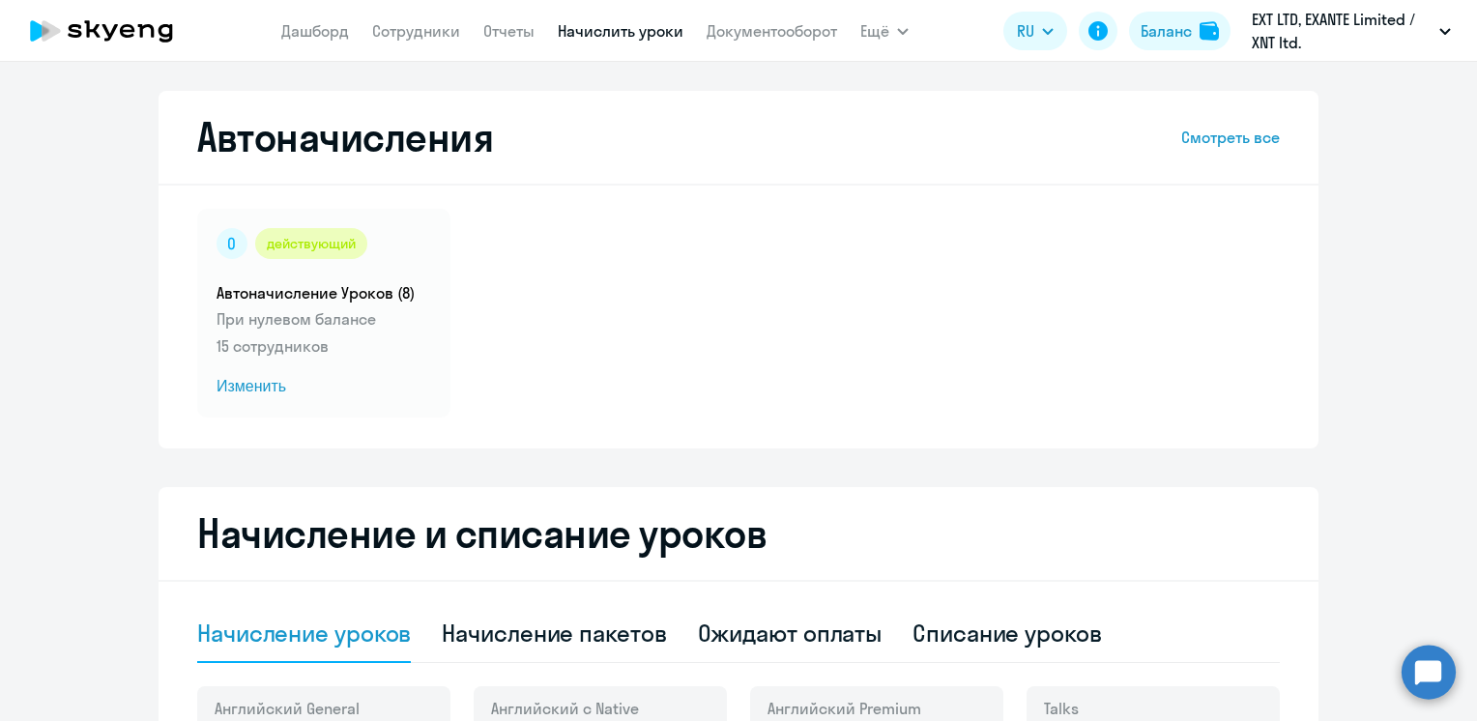
click at [334, 43] on nav "[PERSON_NAME] Отчеты Начислить уроки Документооборот" at bounding box center [559, 31] width 556 height 39
click at [328, 32] on link "Дашборд" at bounding box center [315, 30] width 68 height 19
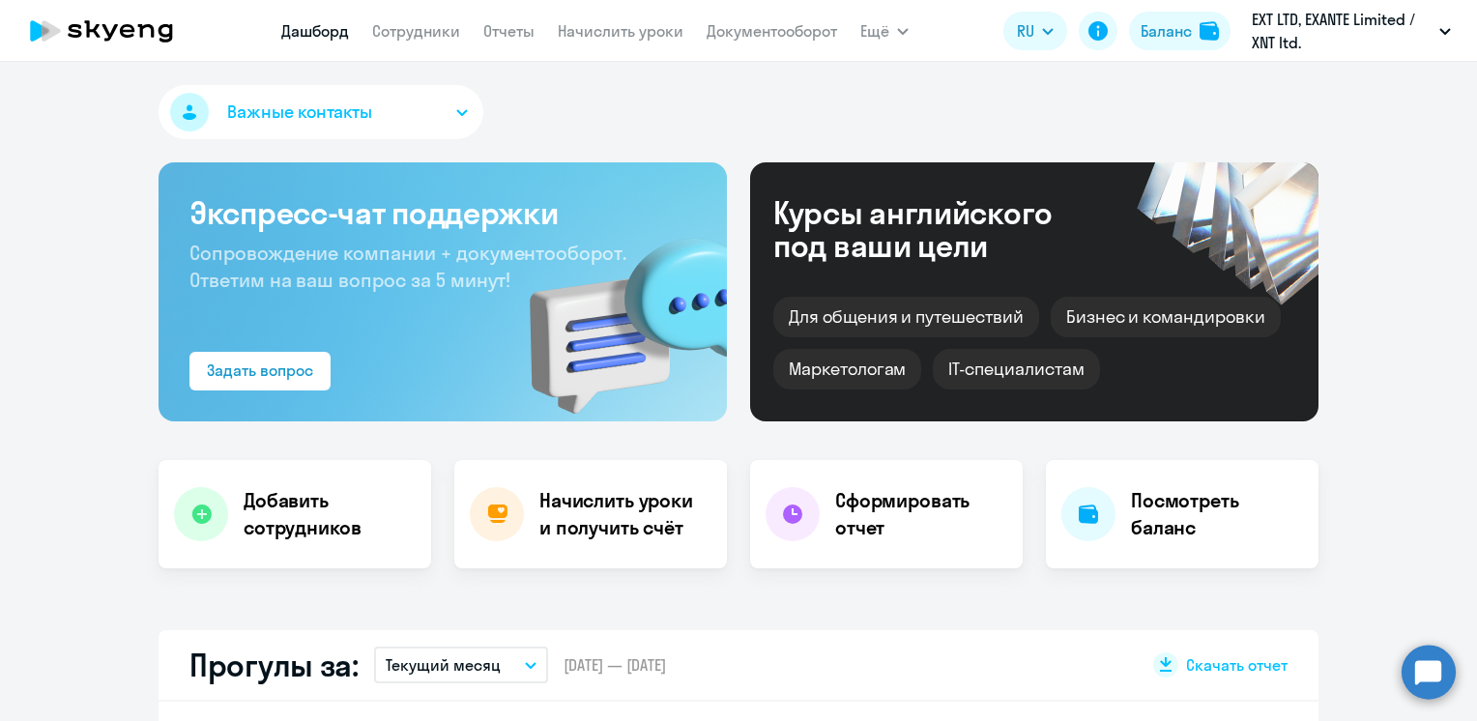
select select "30"
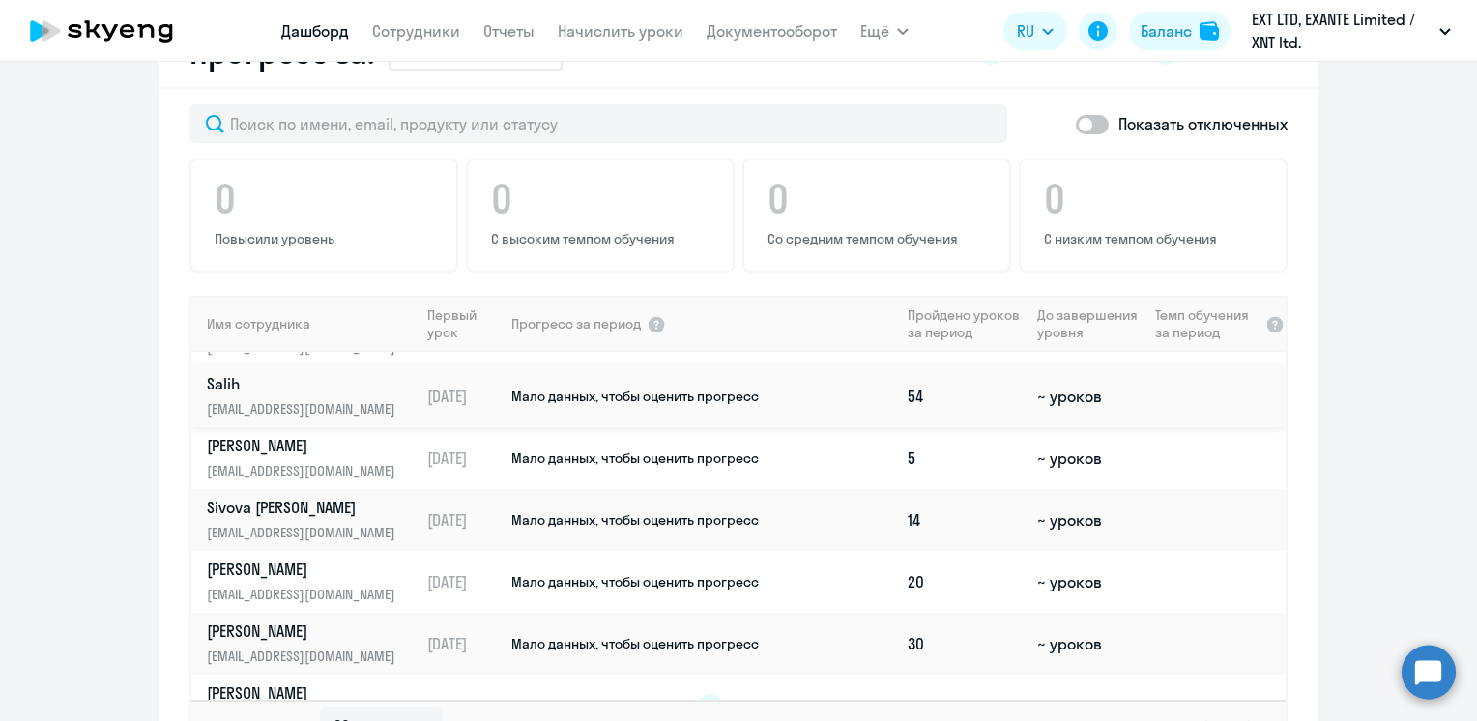
scroll to position [387, 0]
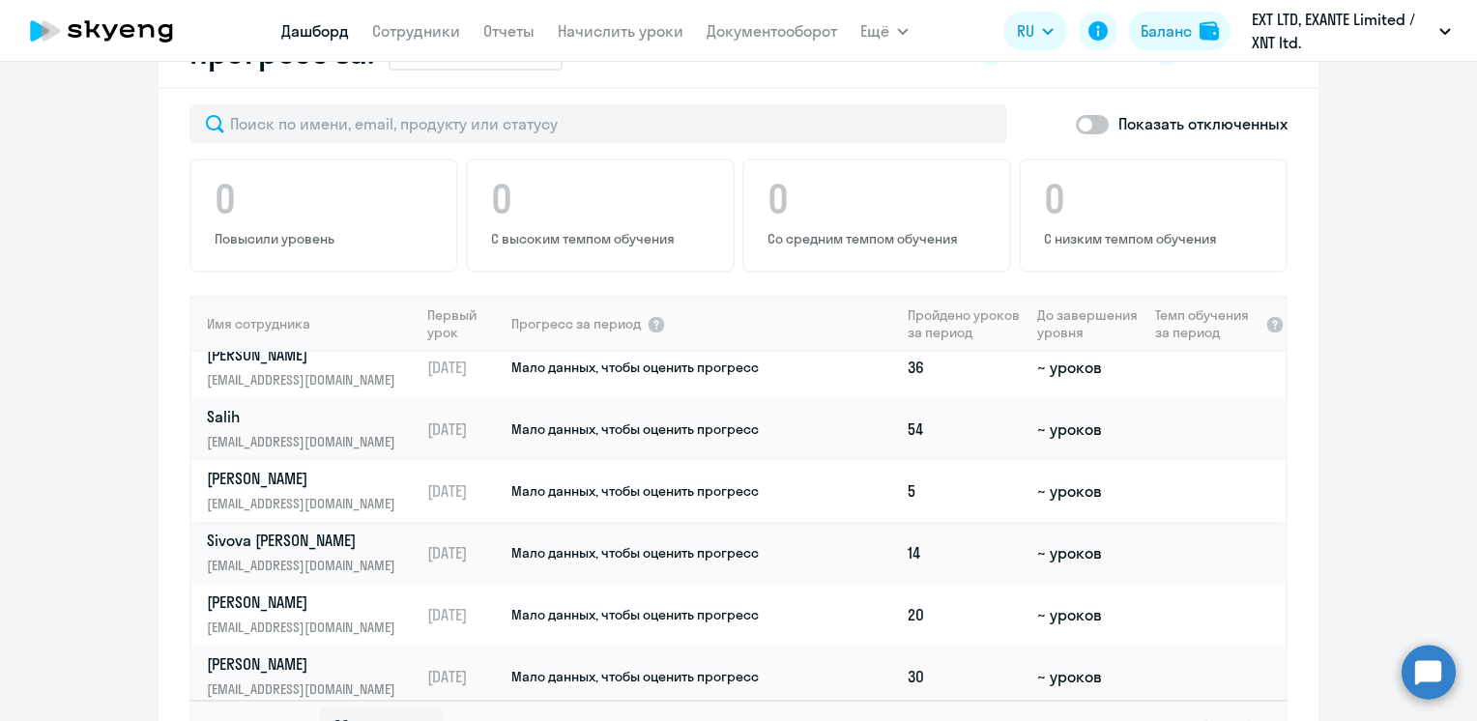
click at [974, 493] on td "5" at bounding box center [965, 491] width 130 height 62
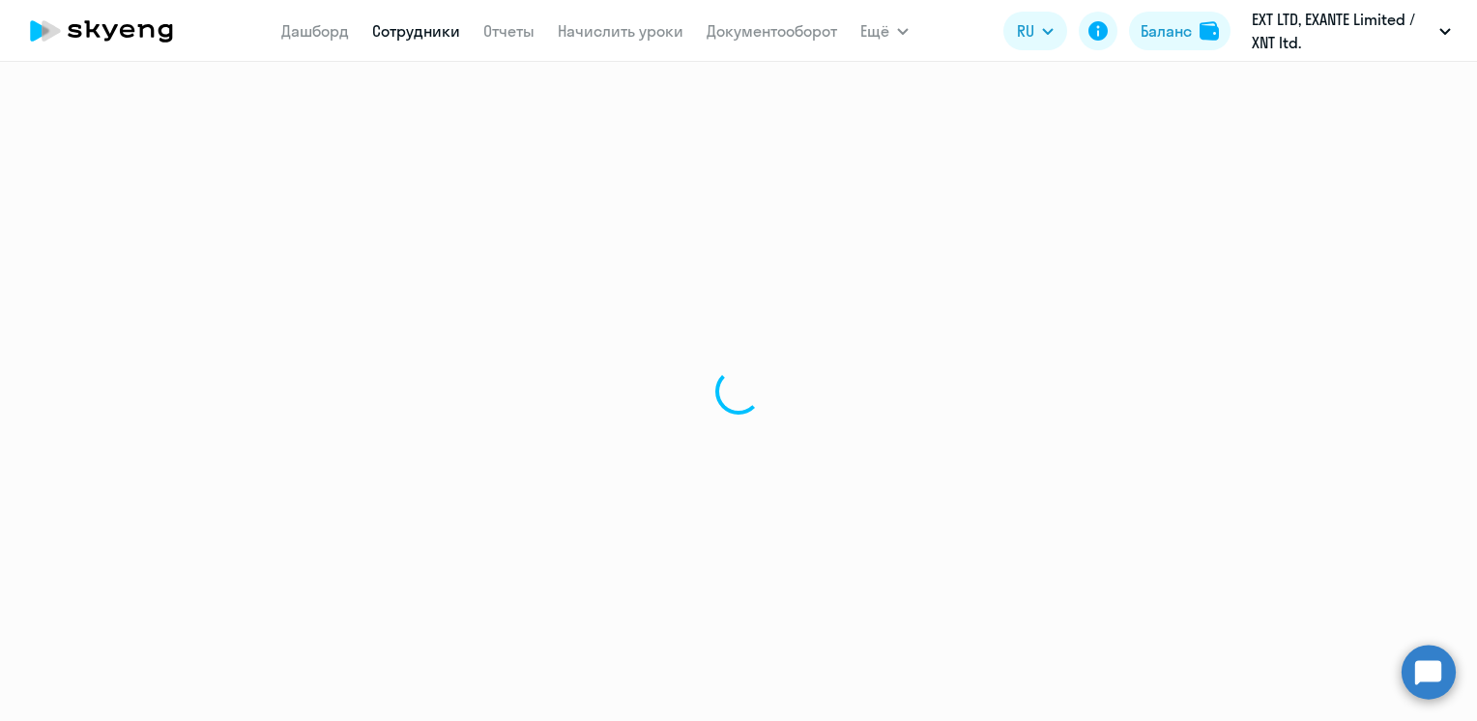
select select "english"
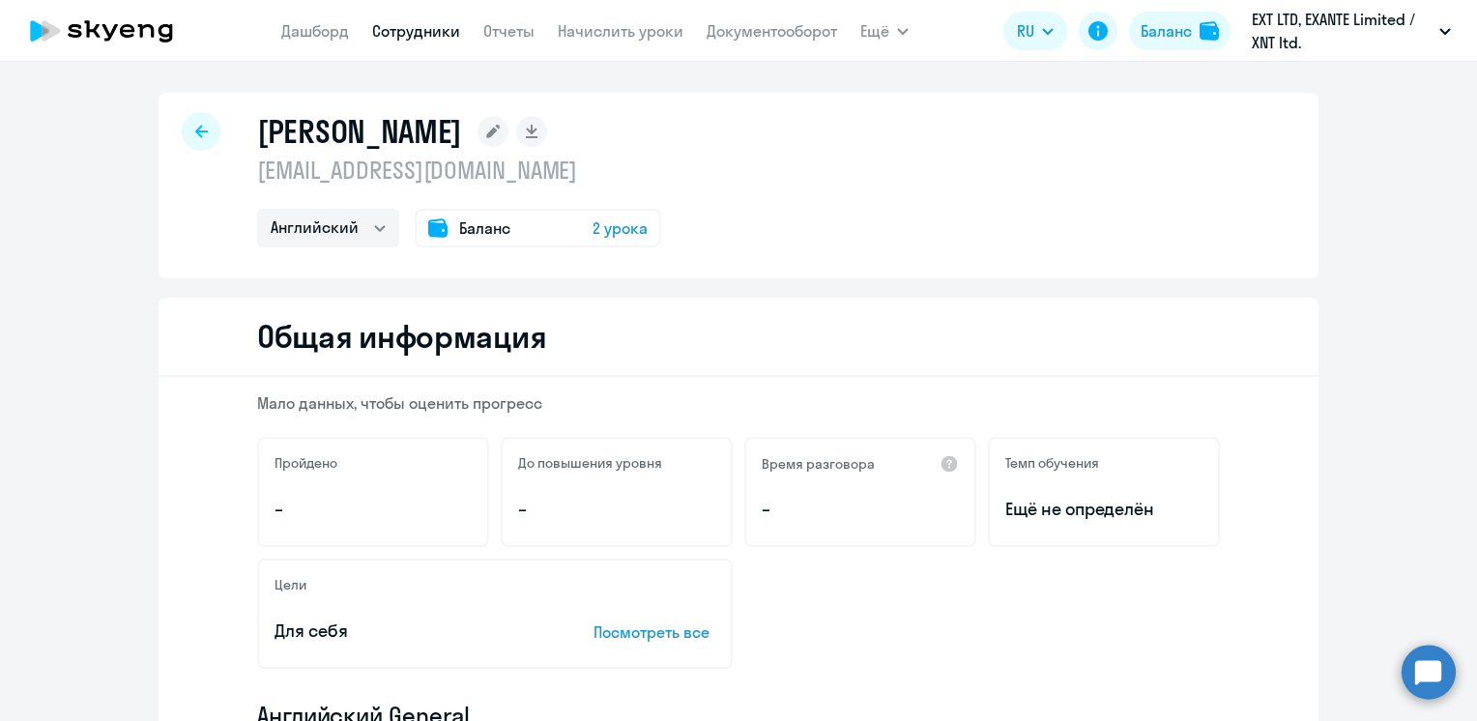
click at [414, 31] on link "Сотрудники" at bounding box center [416, 30] width 88 height 19
select select "30"
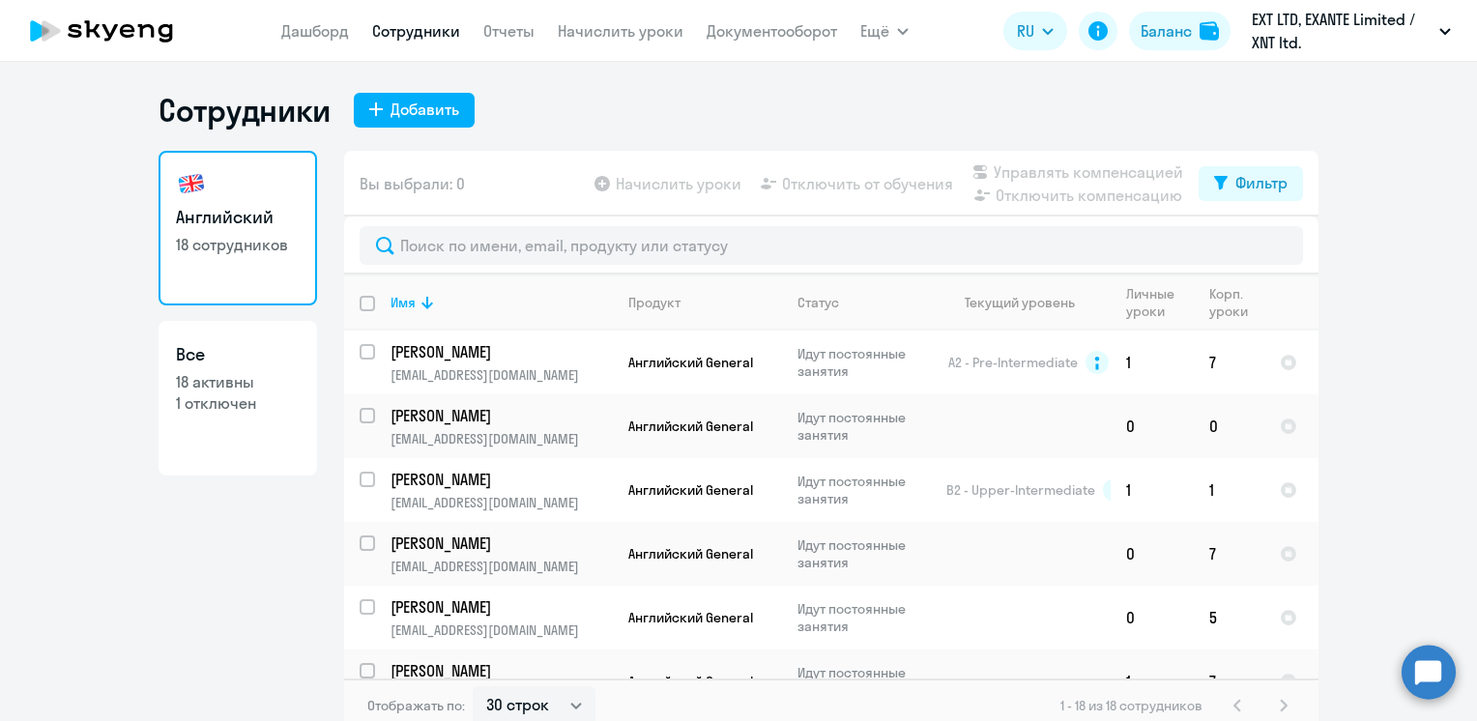
click at [602, 124] on div "Сотрудники Добавить" at bounding box center [739, 110] width 1160 height 39
click at [327, 19] on app-menu-item-link "Дашборд" at bounding box center [315, 31] width 68 height 24
click at [317, 33] on link "Дашборд" at bounding box center [315, 30] width 68 height 19
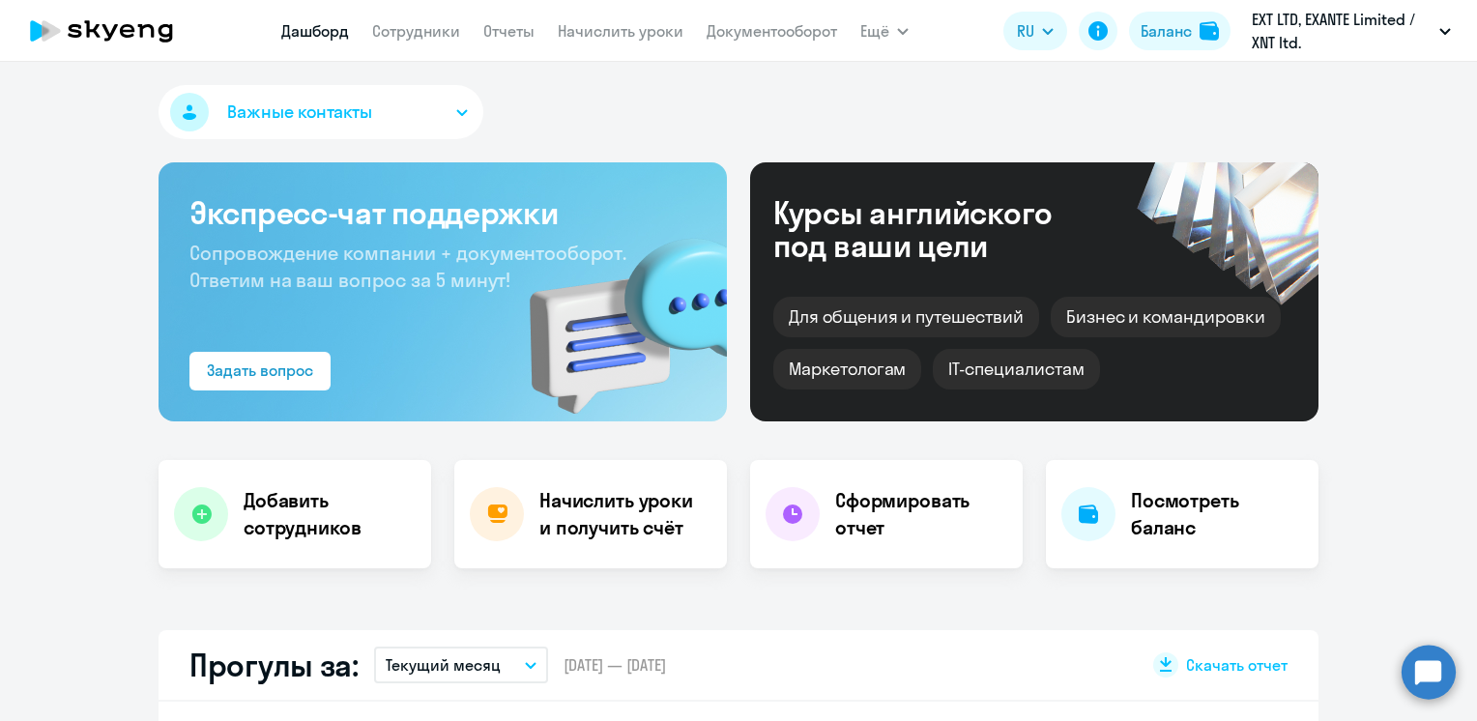
select select "30"
click at [439, 30] on link "Сотрудники" at bounding box center [416, 30] width 88 height 19
select select "30"
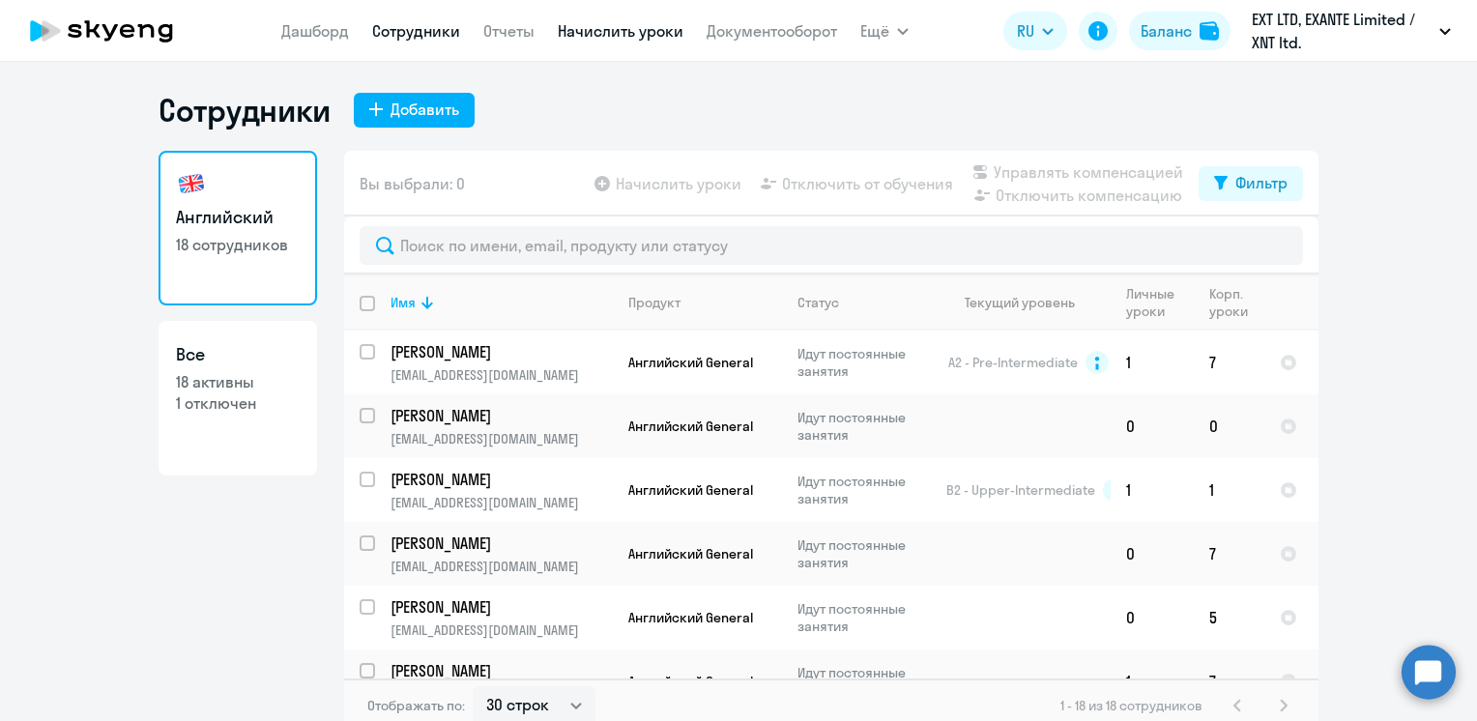
click at [588, 33] on link "Начислить уроки" at bounding box center [621, 30] width 126 height 19
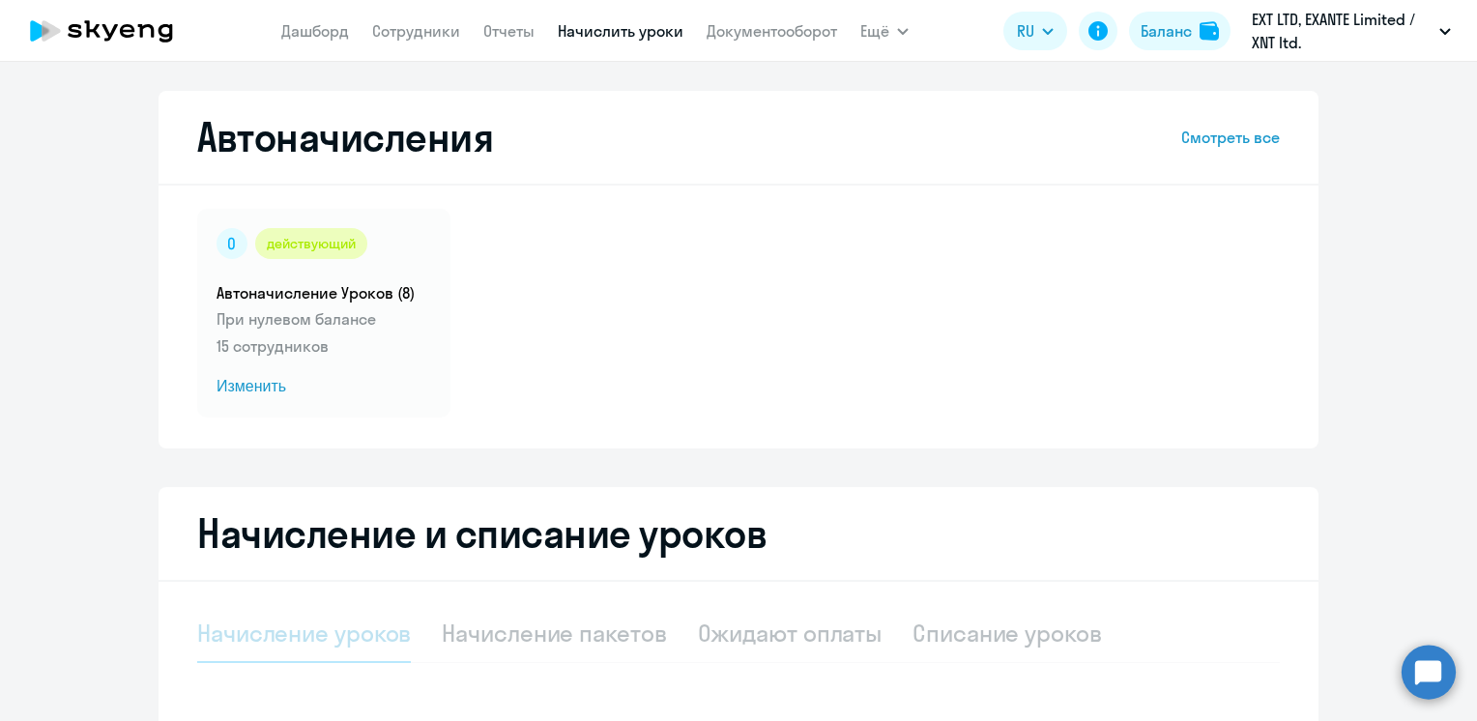
select select "10"
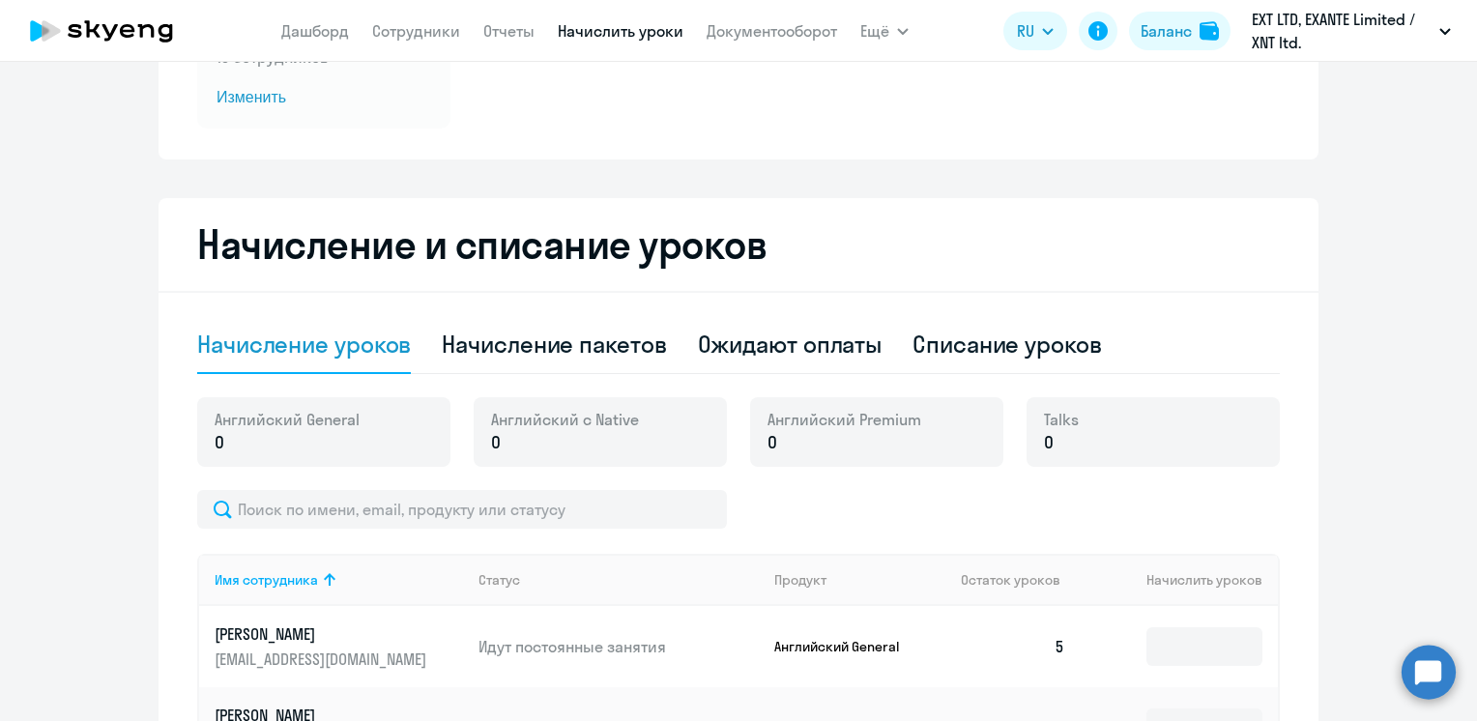
scroll to position [278, 0]
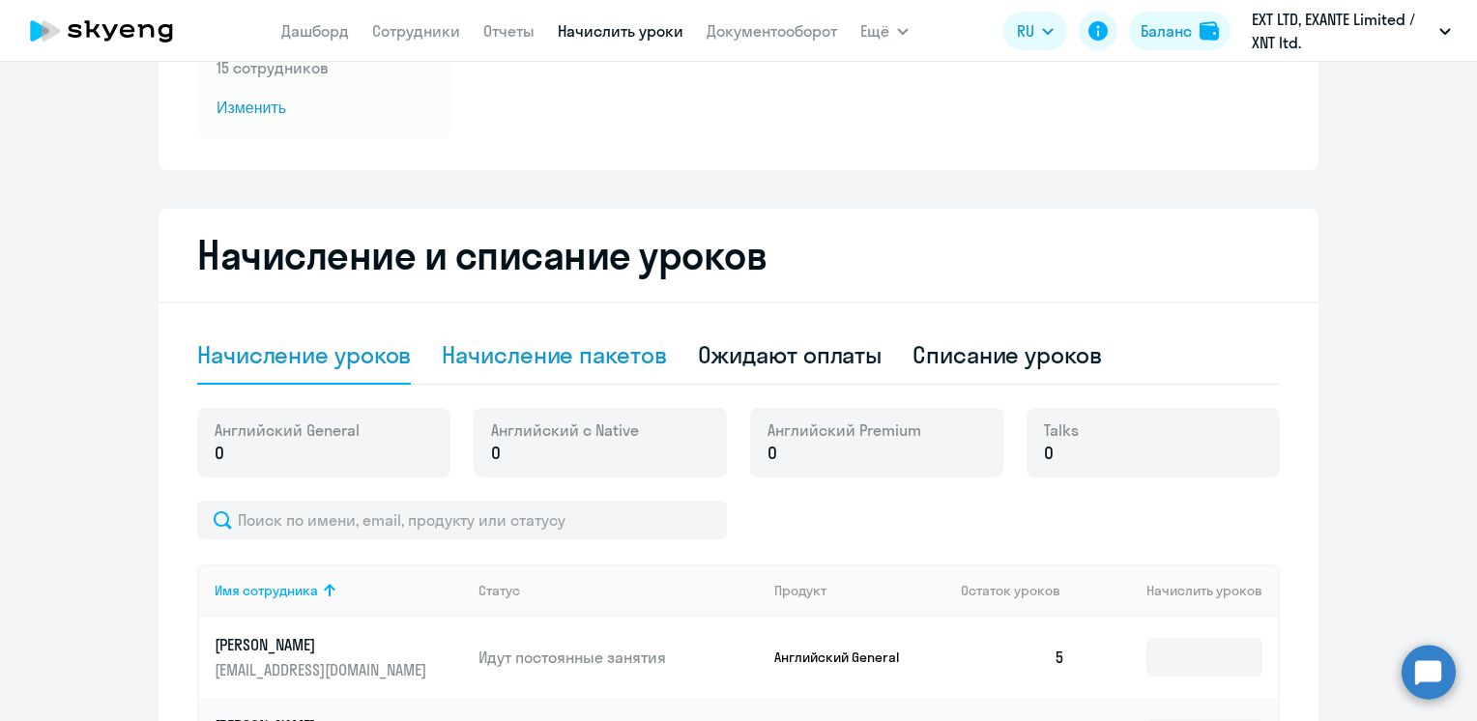
drag, startPoint x: 549, startPoint y: 366, endPoint x: 524, endPoint y: 366, distance: 25.1
click at [549, 366] on div "Начисление пакетов" at bounding box center [554, 354] width 224 height 31
select select "10"
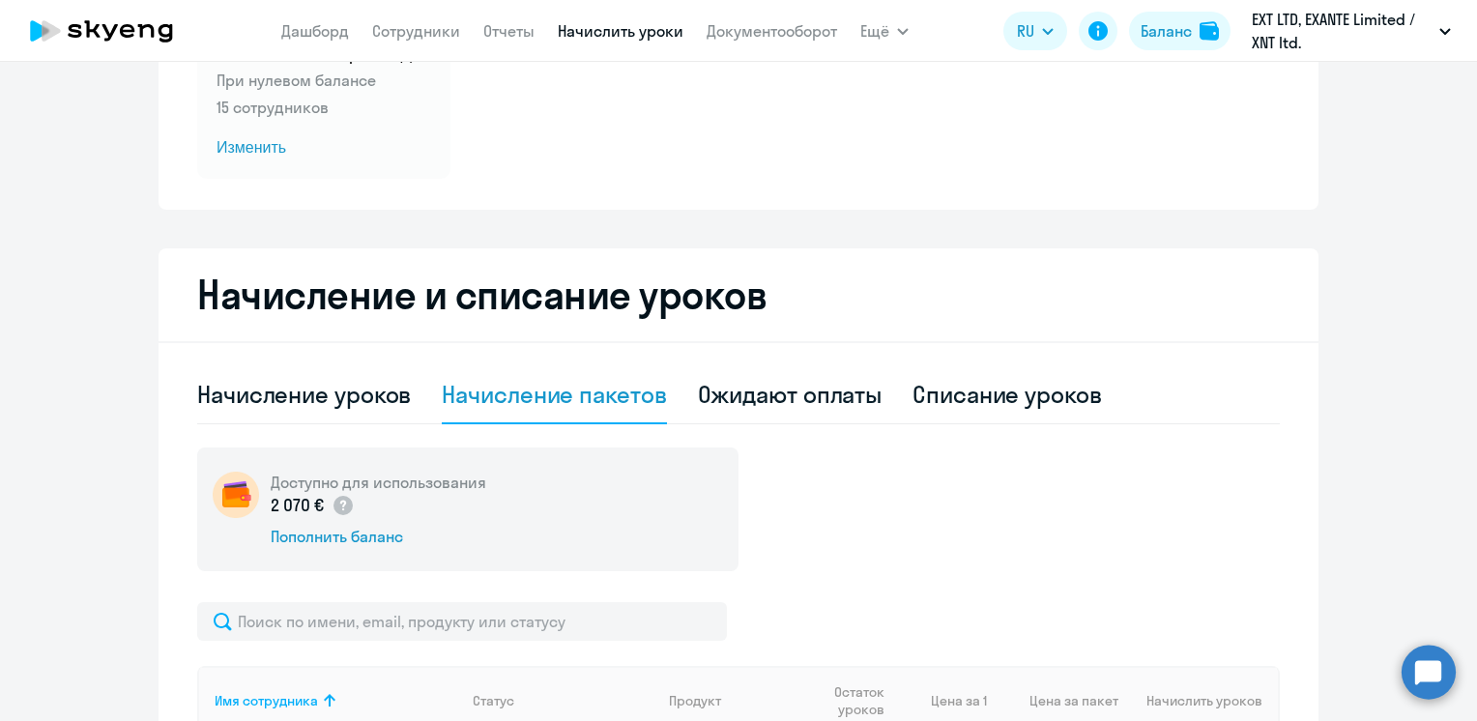
scroll to position [163, 0]
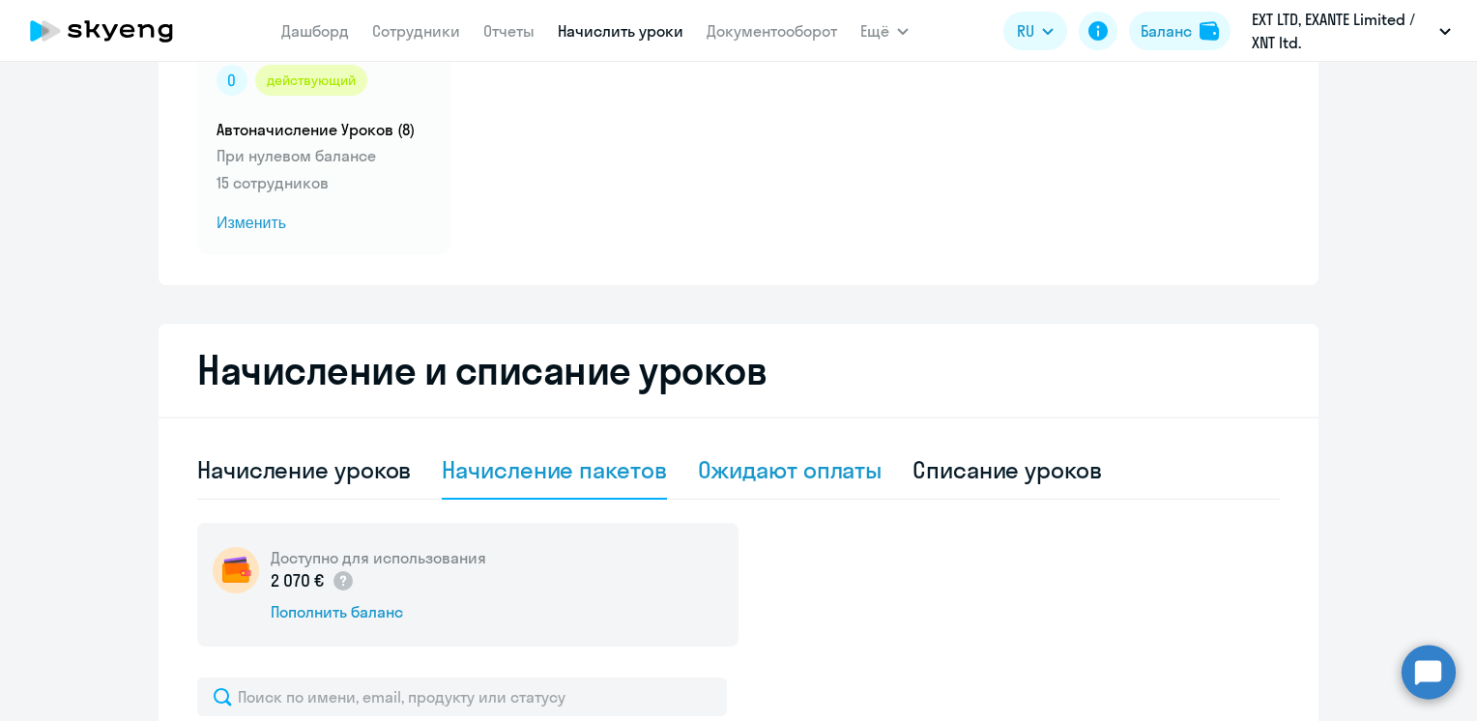
click at [835, 466] on div "Ожидают оплаты" at bounding box center [790, 469] width 185 height 31
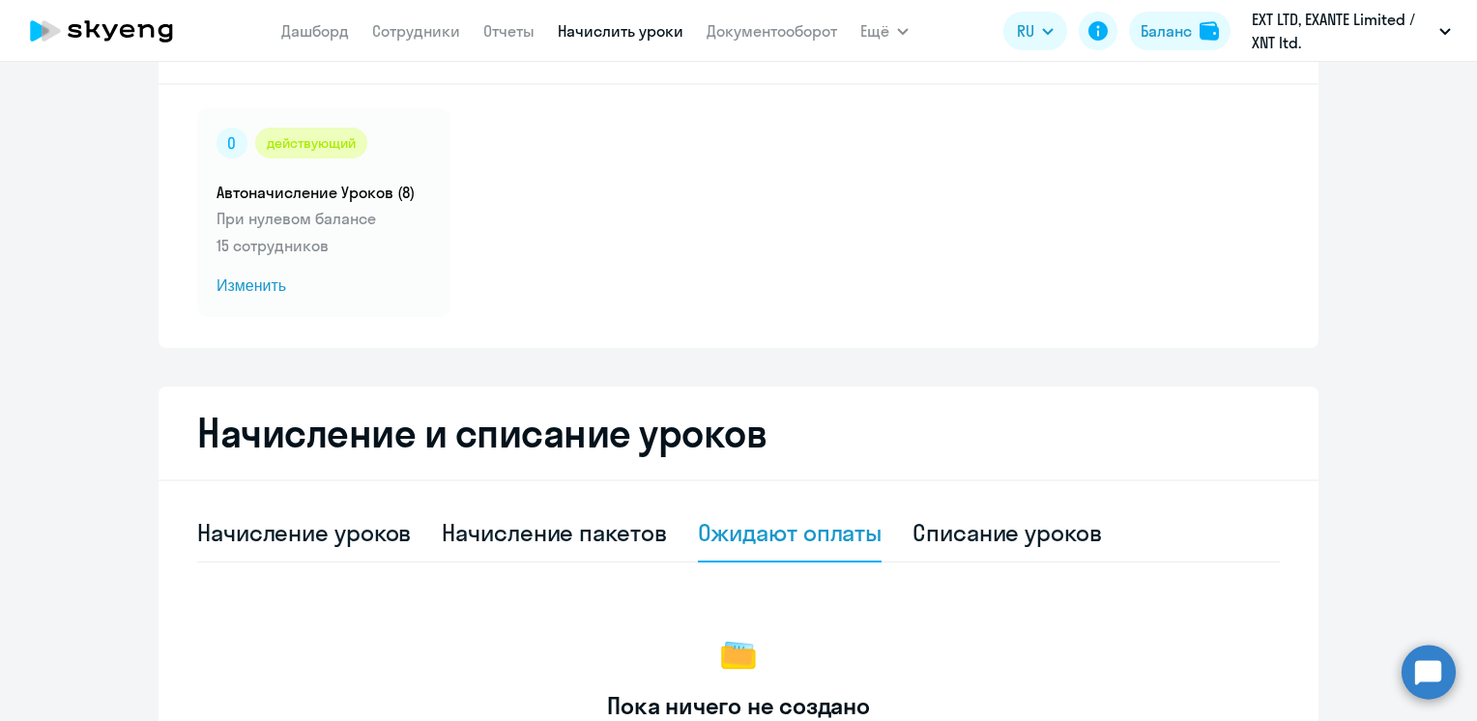
scroll to position [0, 0]
